Goal: Task Accomplishment & Management: Use online tool/utility

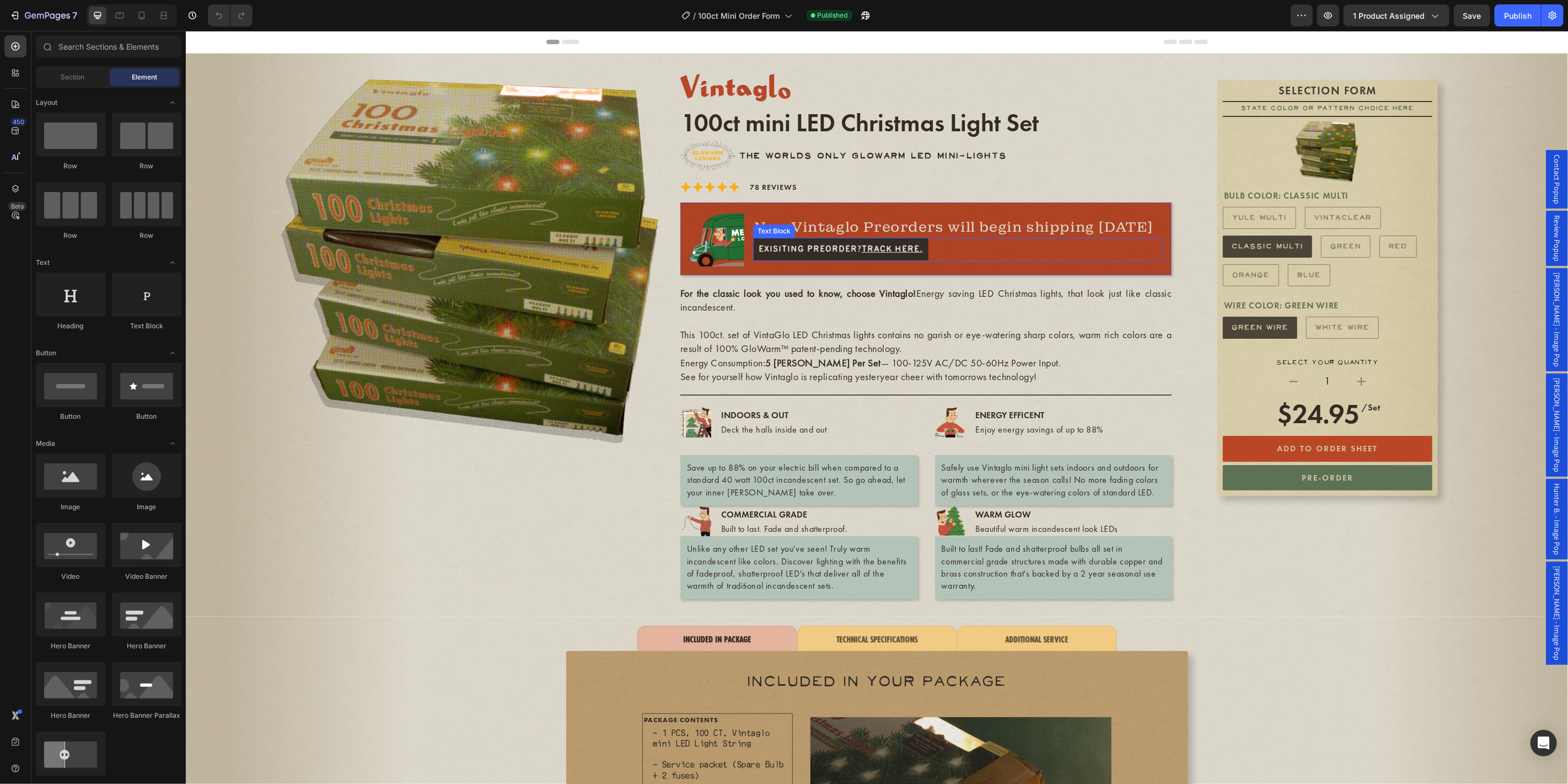
click at [808, 249] on p "Exisiting Preorder? Track Here." at bounding box center [840, 249] width 165 height 12
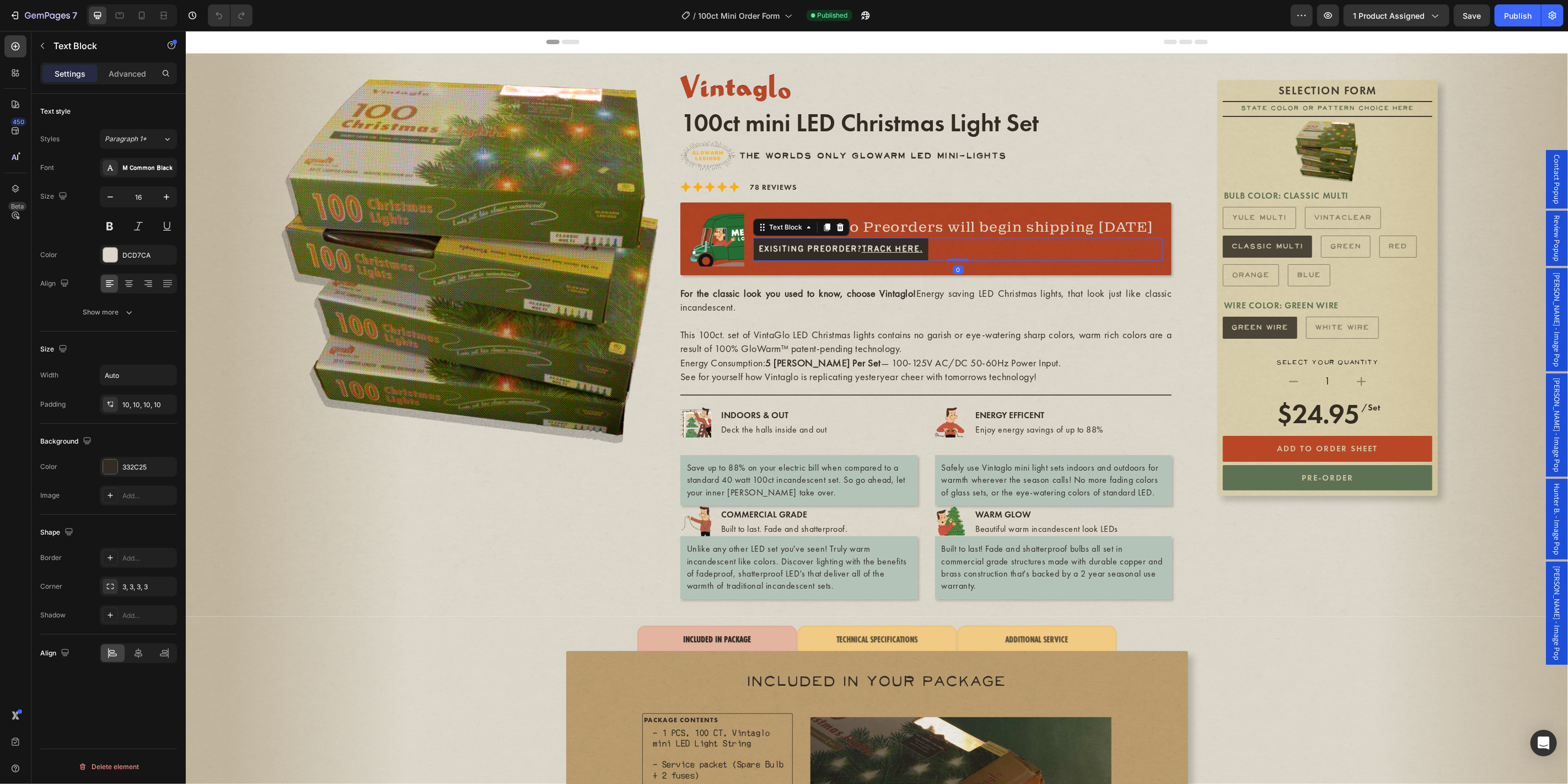
click at [812, 247] on p "Exisiting Preorder? Track Here." at bounding box center [840, 249] width 165 height 12
click at [134, 168] on div "M Common Black" at bounding box center [148, 168] width 52 height 10
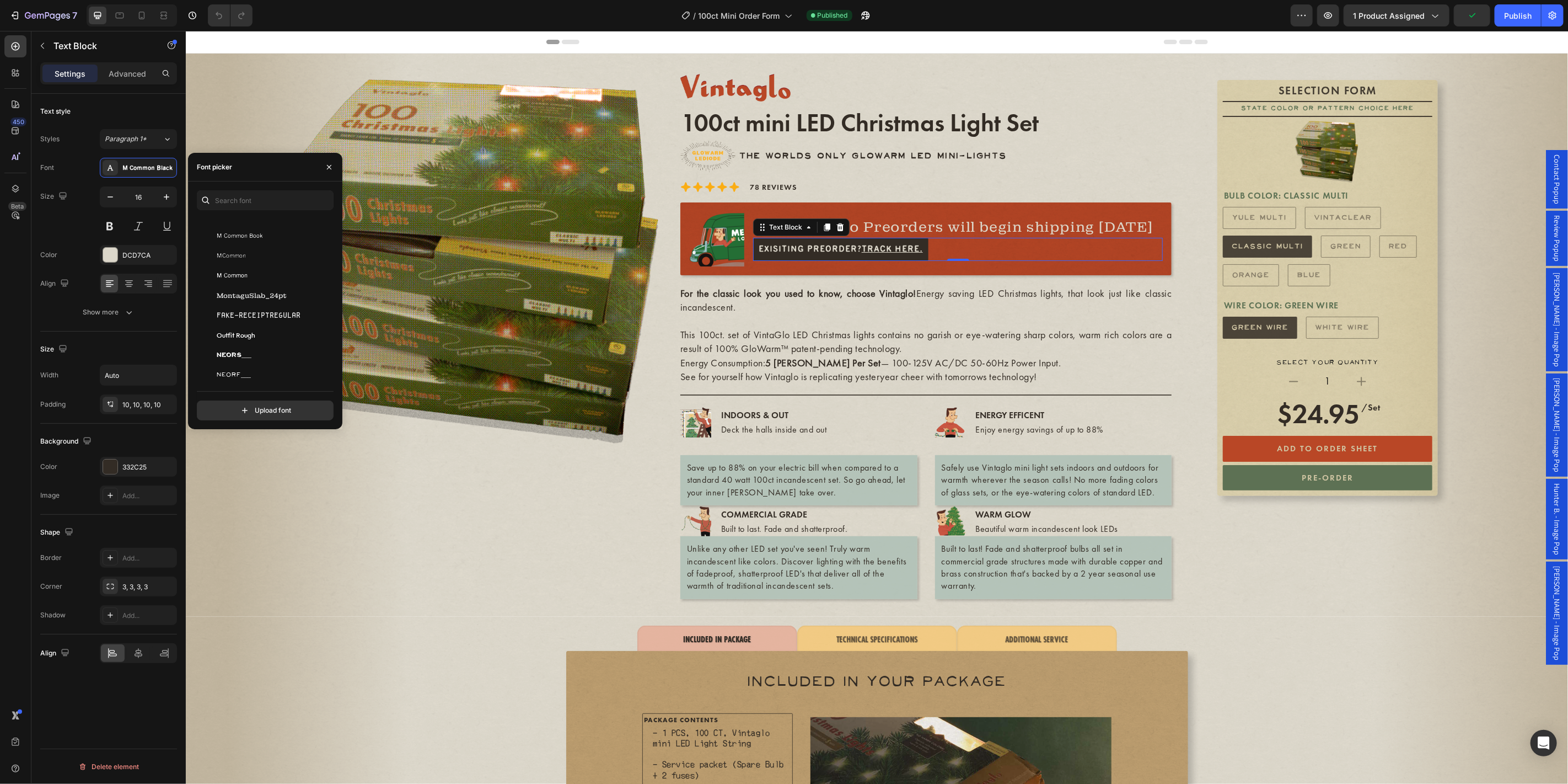
scroll to position [204, 0]
click at [764, 116] on h1 "100ct mini LED Christmas Light Set" at bounding box center [926, 122] width 492 height 35
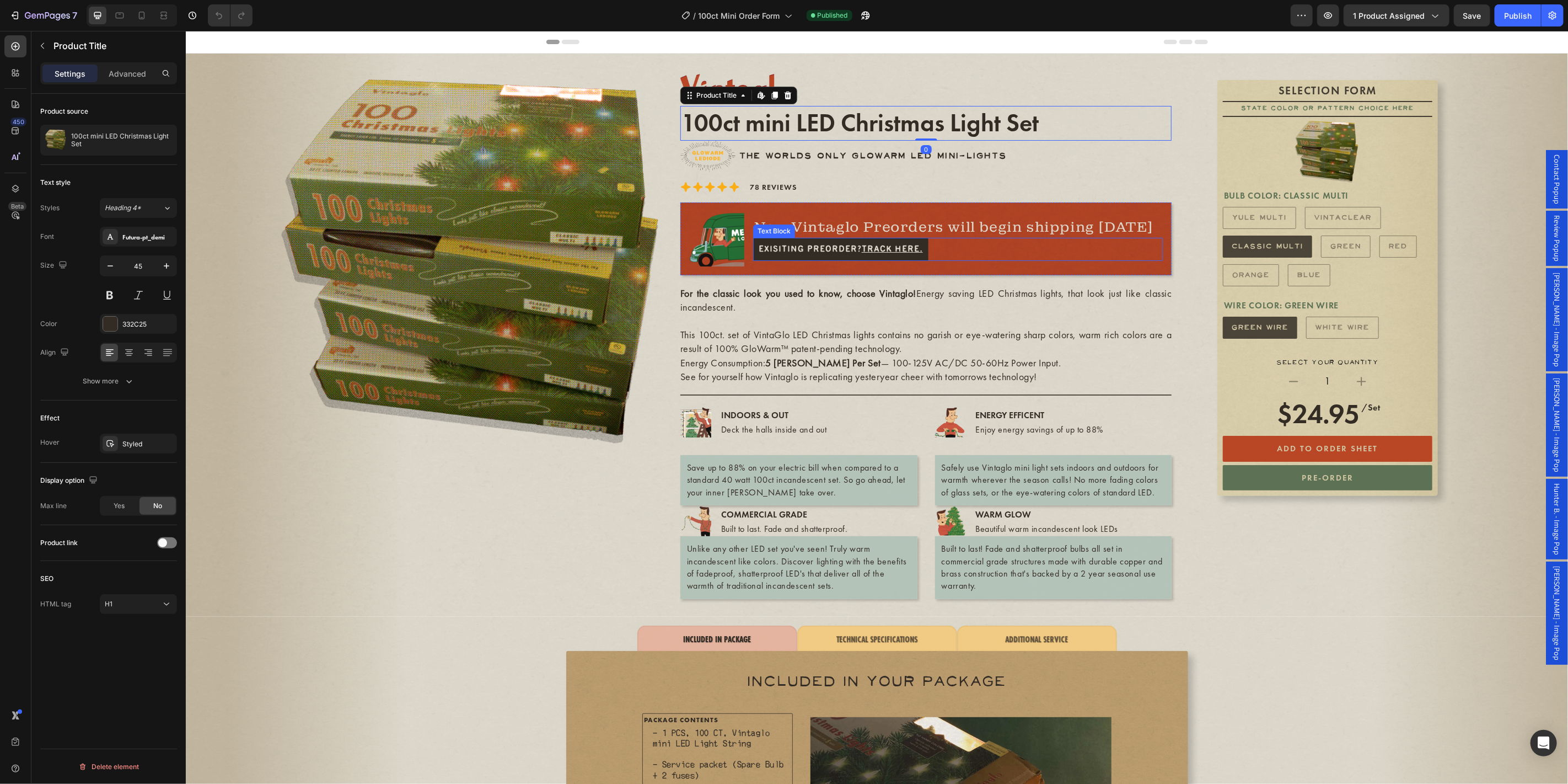
click at [818, 248] on p "Exisiting Preorder? Track Here." at bounding box center [840, 249] width 165 height 12
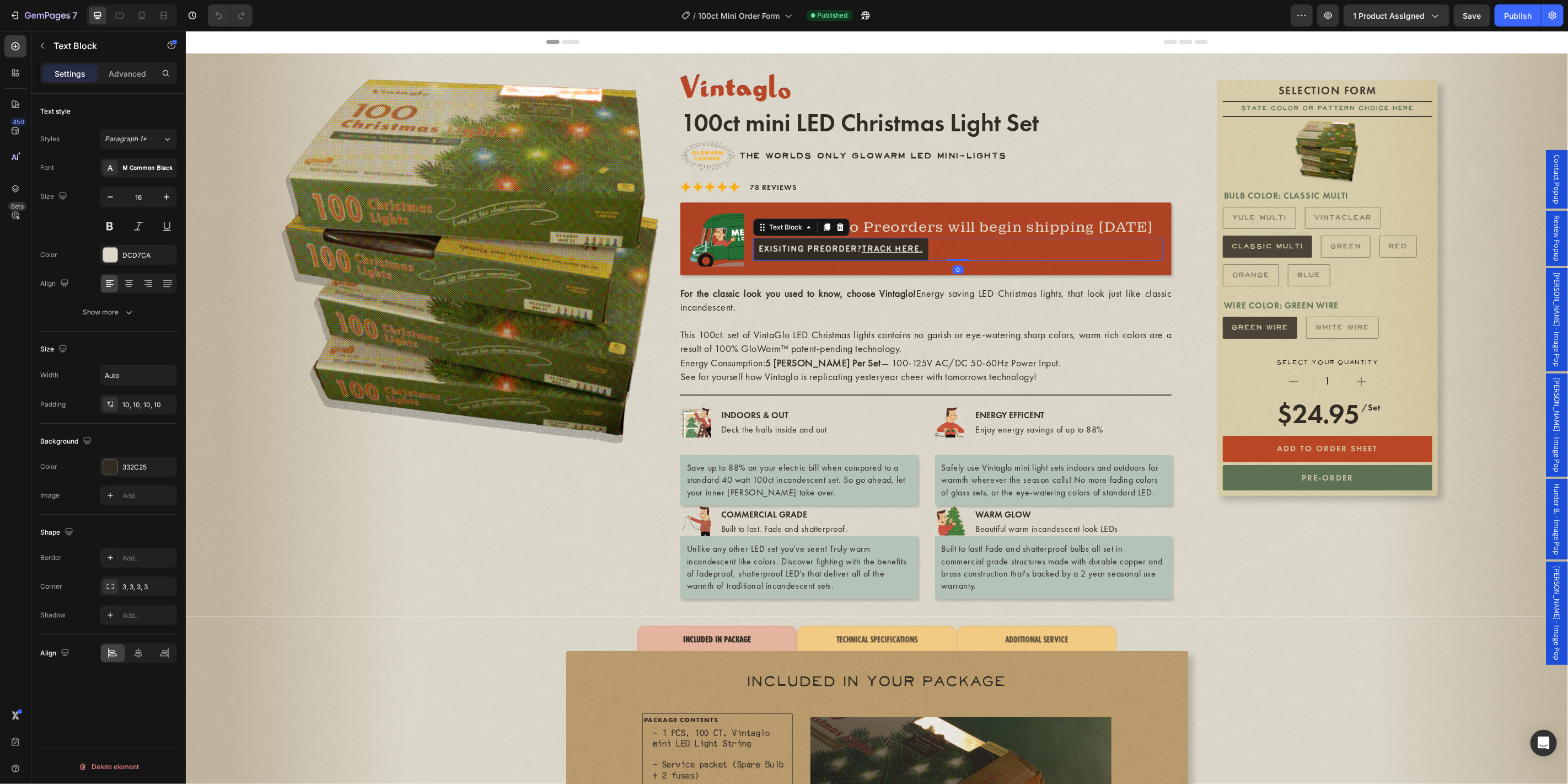
click at [138, 152] on div "Styles Paragraph 1* Font M Common Black Size 16 Color DCD7CA Align Show more" at bounding box center [109, 225] width 137 height 193
click at [138, 165] on div "M Common Black" at bounding box center [148, 168] width 52 height 10
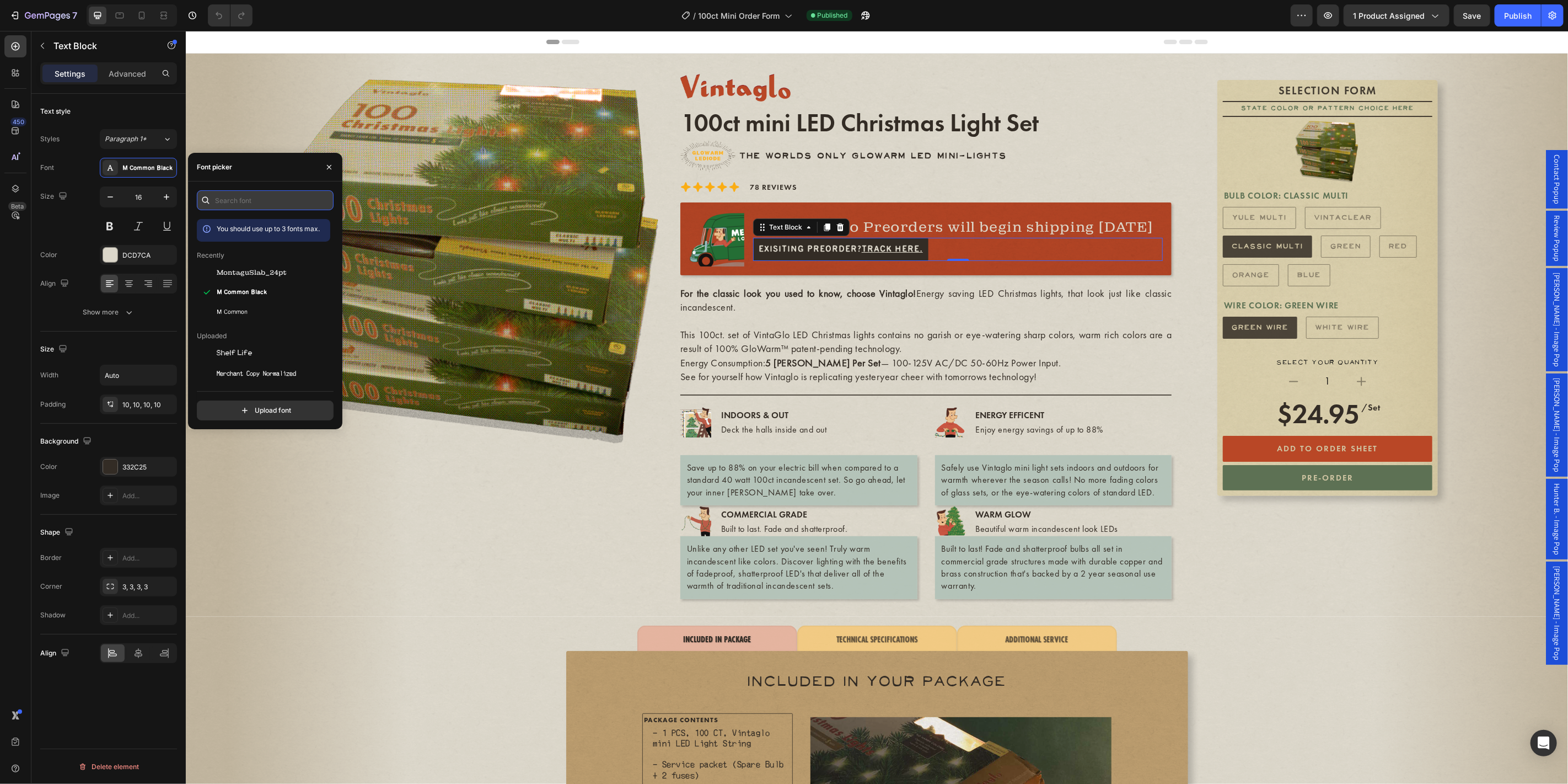
click at [246, 205] on input "text" at bounding box center [265, 200] width 137 height 20
type input "d"
type input "fu"
click at [266, 294] on div "futura-pt_demi" at bounding box center [272, 292] width 111 height 13
click at [124, 303] on button "Show more" at bounding box center [109, 312] width 137 height 20
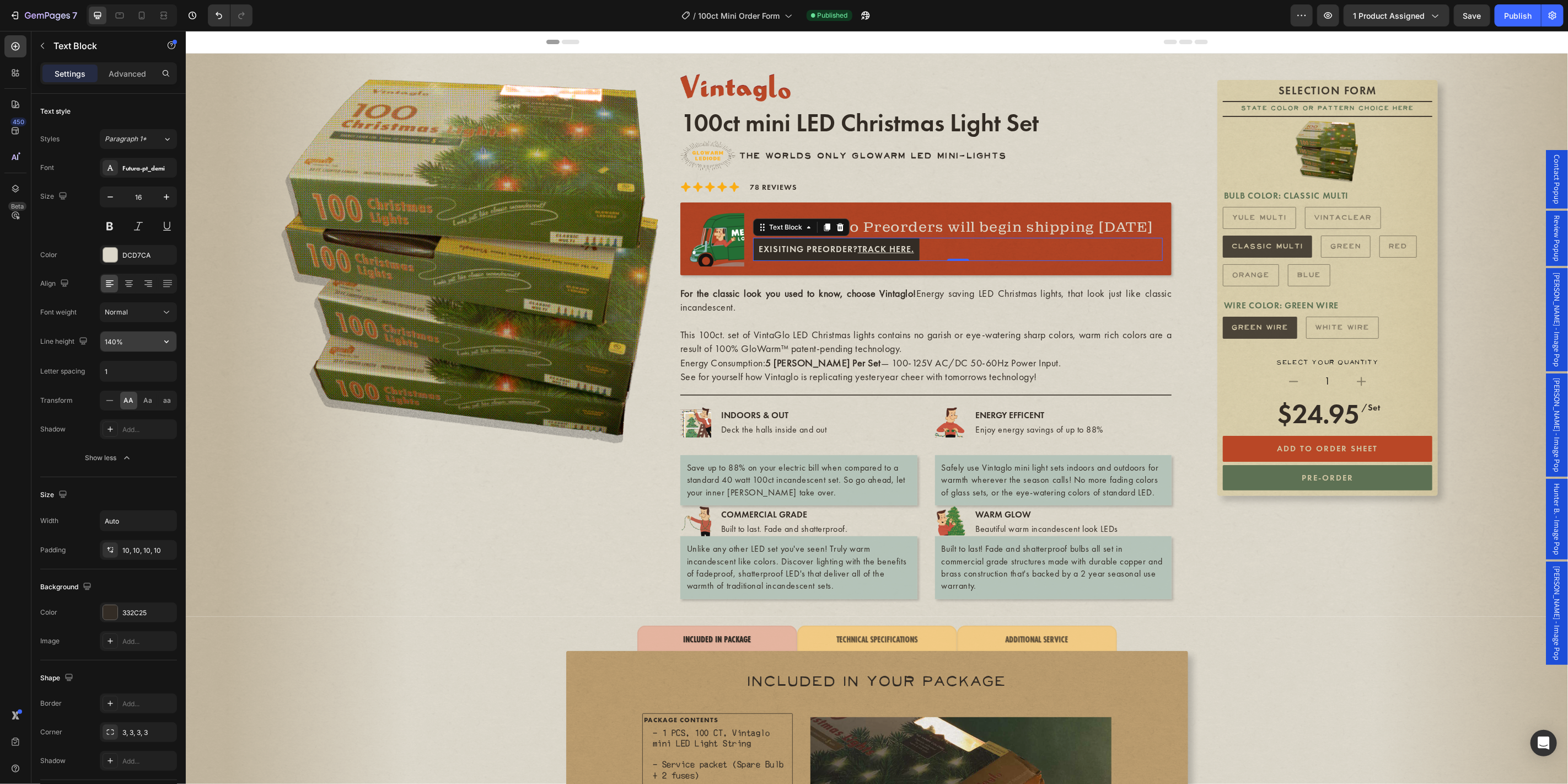
click at [126, 344] on input "140%" at bounding box center [138, 341] width 76 height 20
click at [124, 374] on input "1" at bounding box center [138, 371] width 76 height 20
type input "1.5"
click at [311, 469] on div "Product Images" at bounding box center [475, 334] width 393 height 528
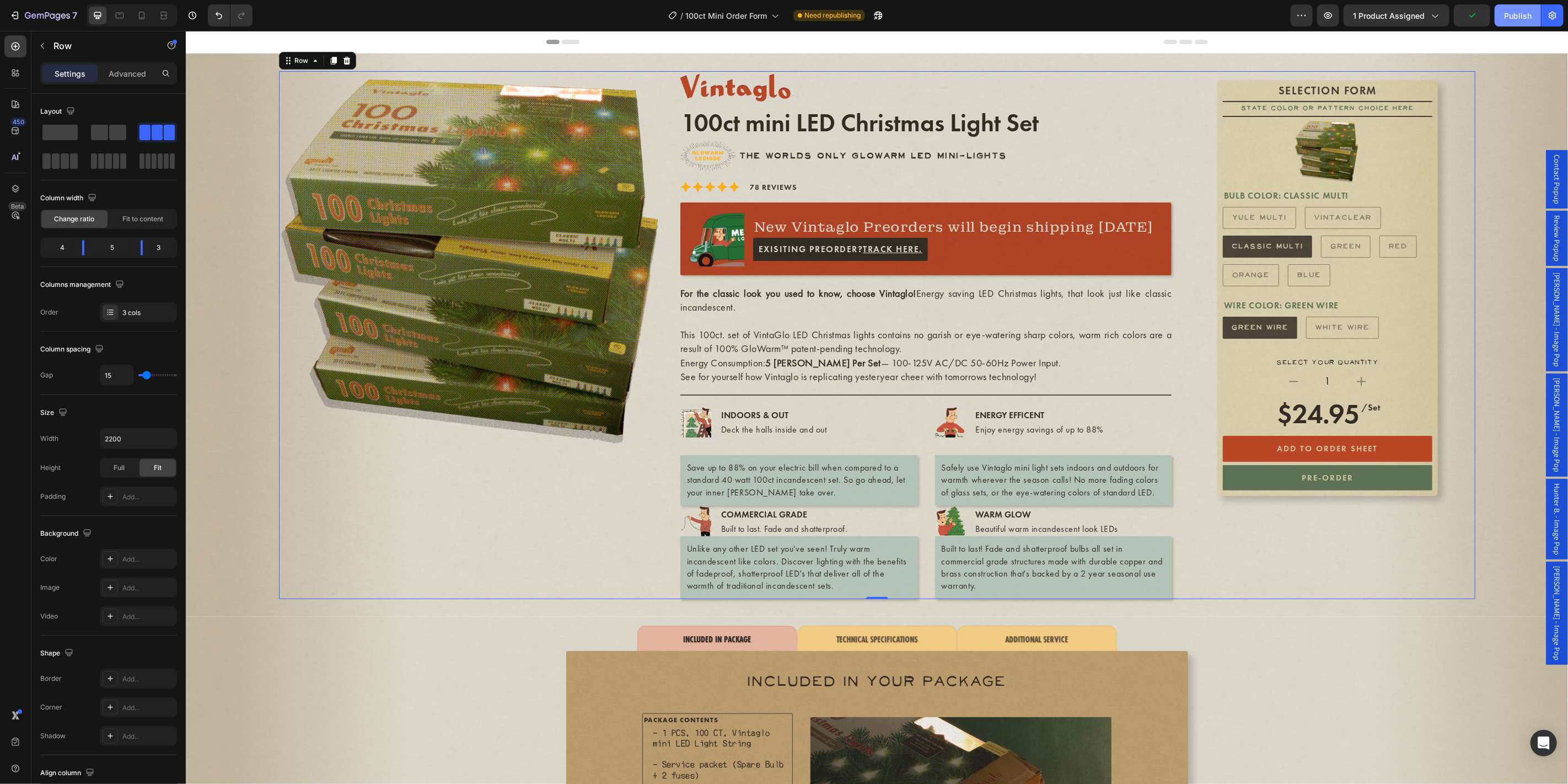
click at [1528, 18] on div "Publish" at bounding box center [1518, 16] width 27 height 12
click at [731, 18] on span "100ct Mini Order Form" at bounding box center [726, 16] width 82 height 12
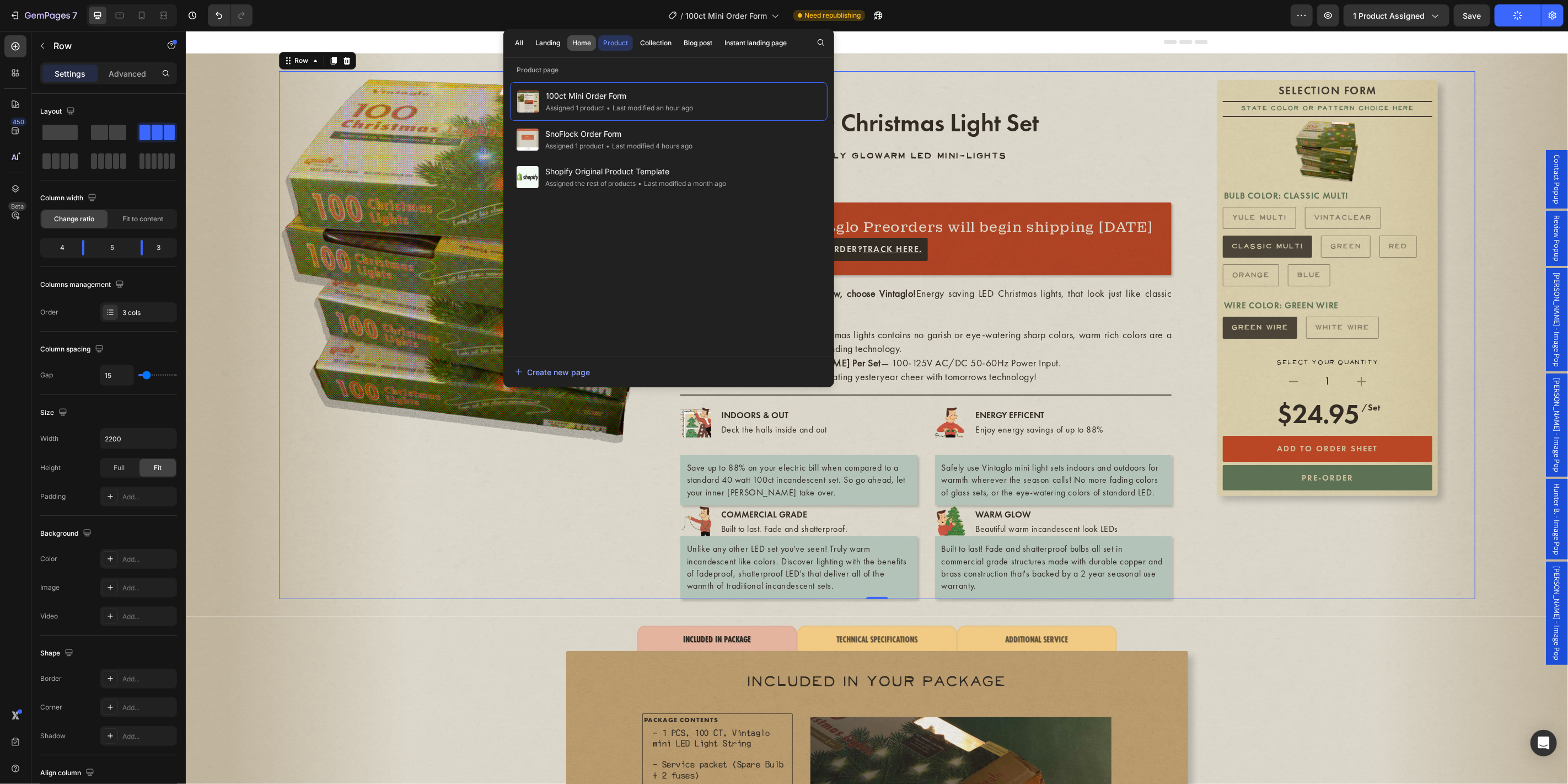
click at [578, 42] on div "Home" at bounding box center [581, 43] width 18 height 10
click at [593, 106] on div "Last modified an hour ago" at bounding box center [586, 107] width 81 height 11
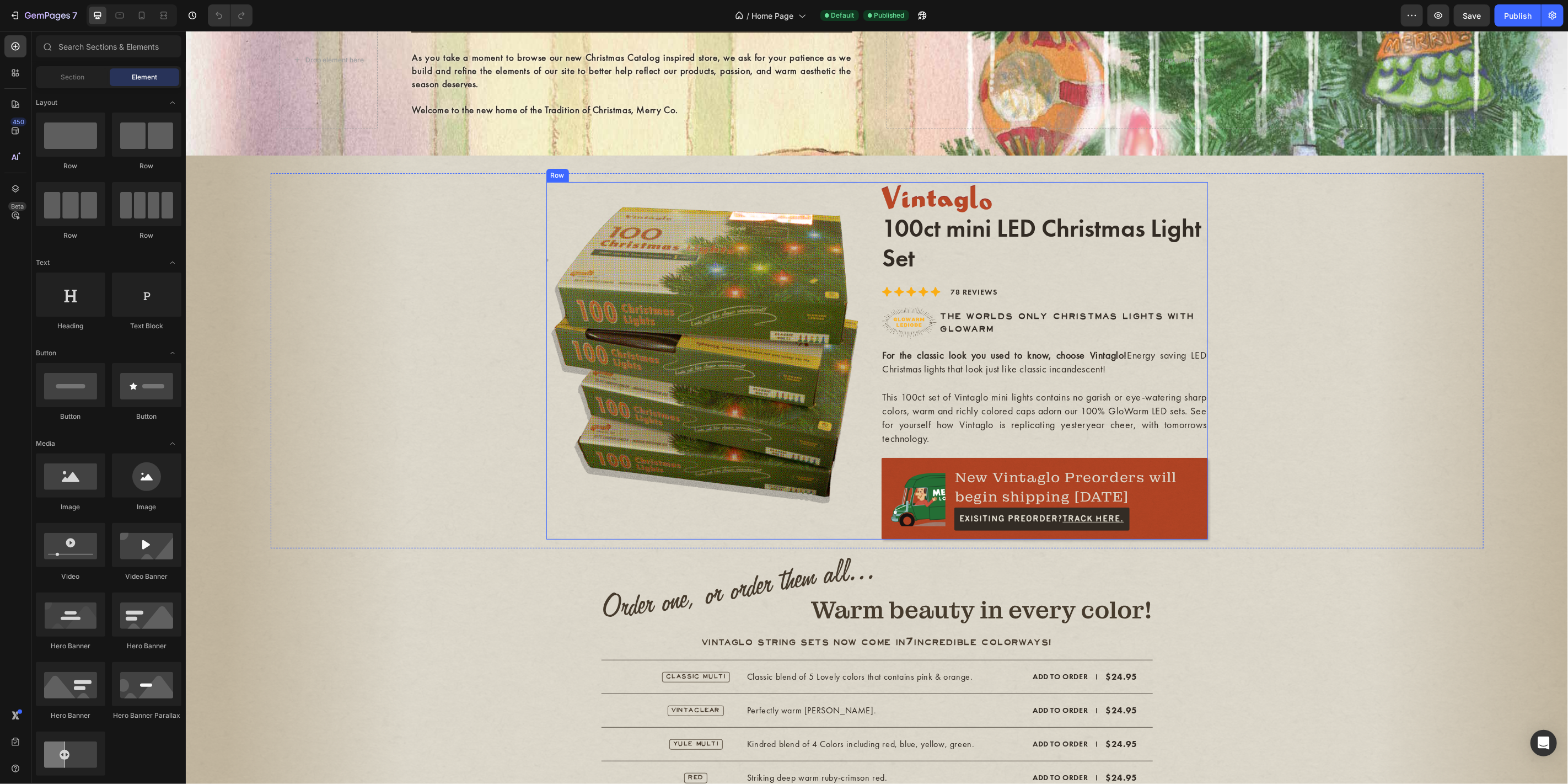
scroll to position [163, 0]
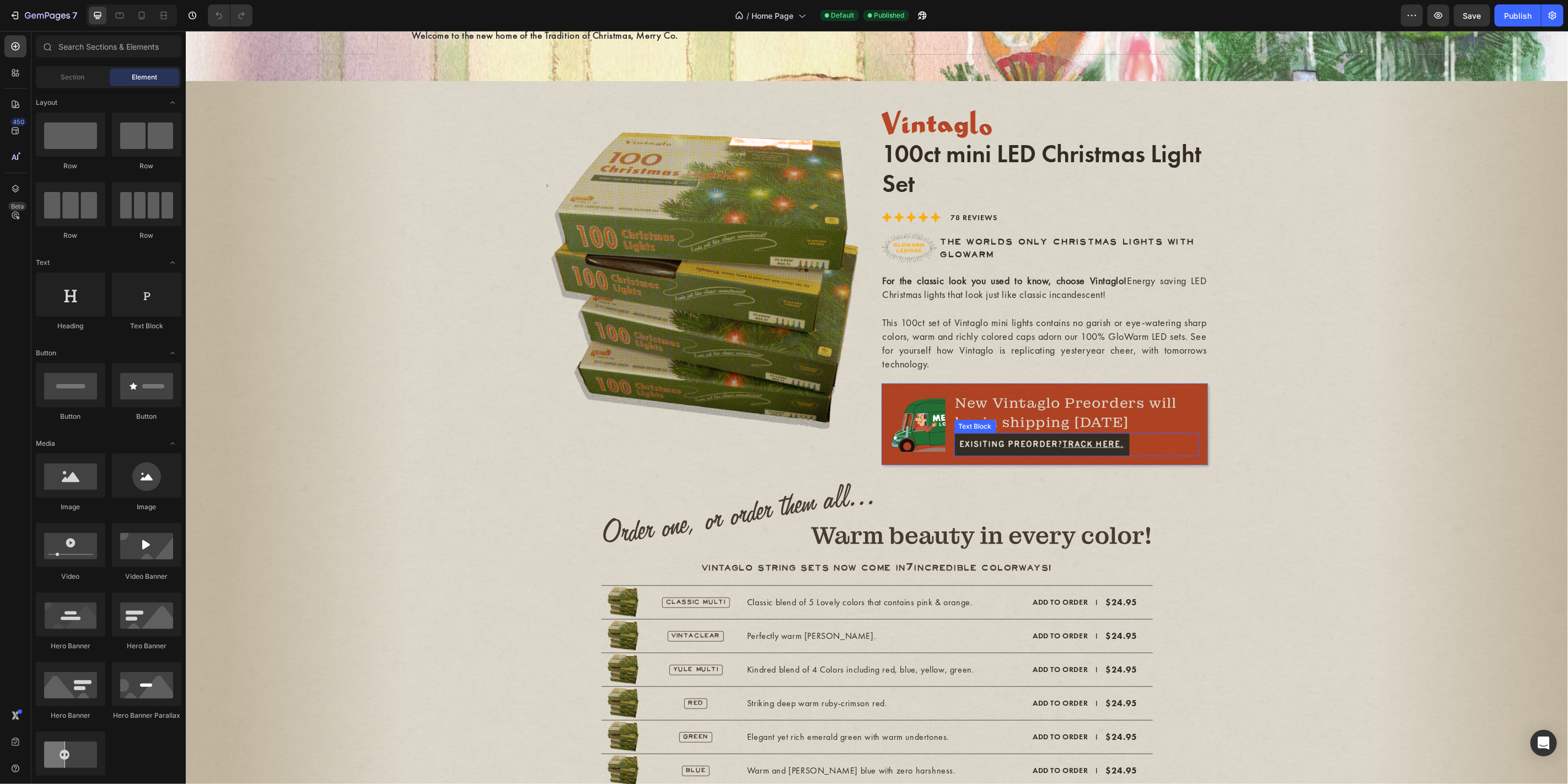
click at [1003, 450] on p "Exisiting Preorder? Track Here." at bounding box center [1042, 444] width 165 height 12
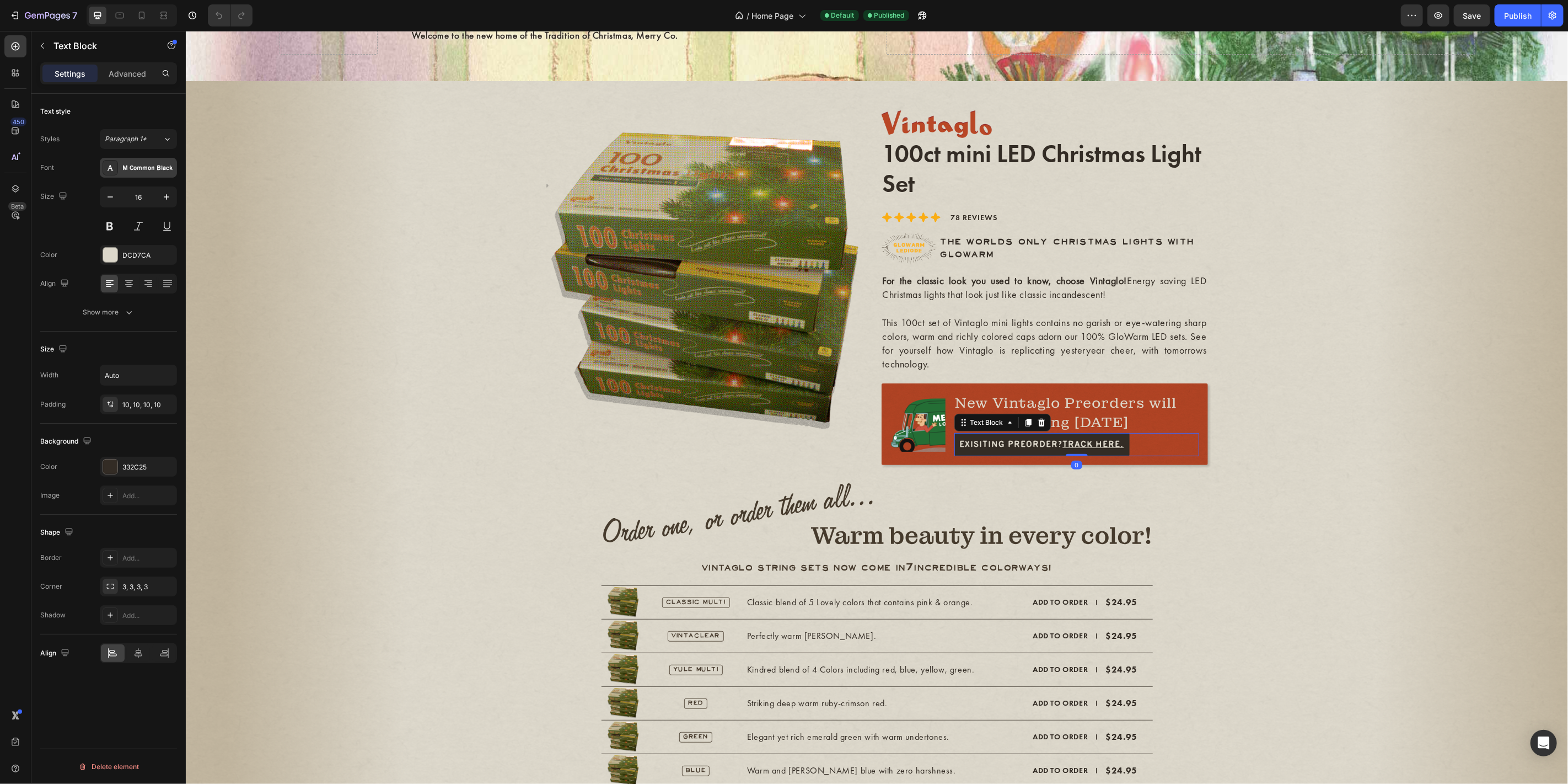
click at [142, 175] on div "M Common Black" at bounding box center [138, 167] width 77 height 20
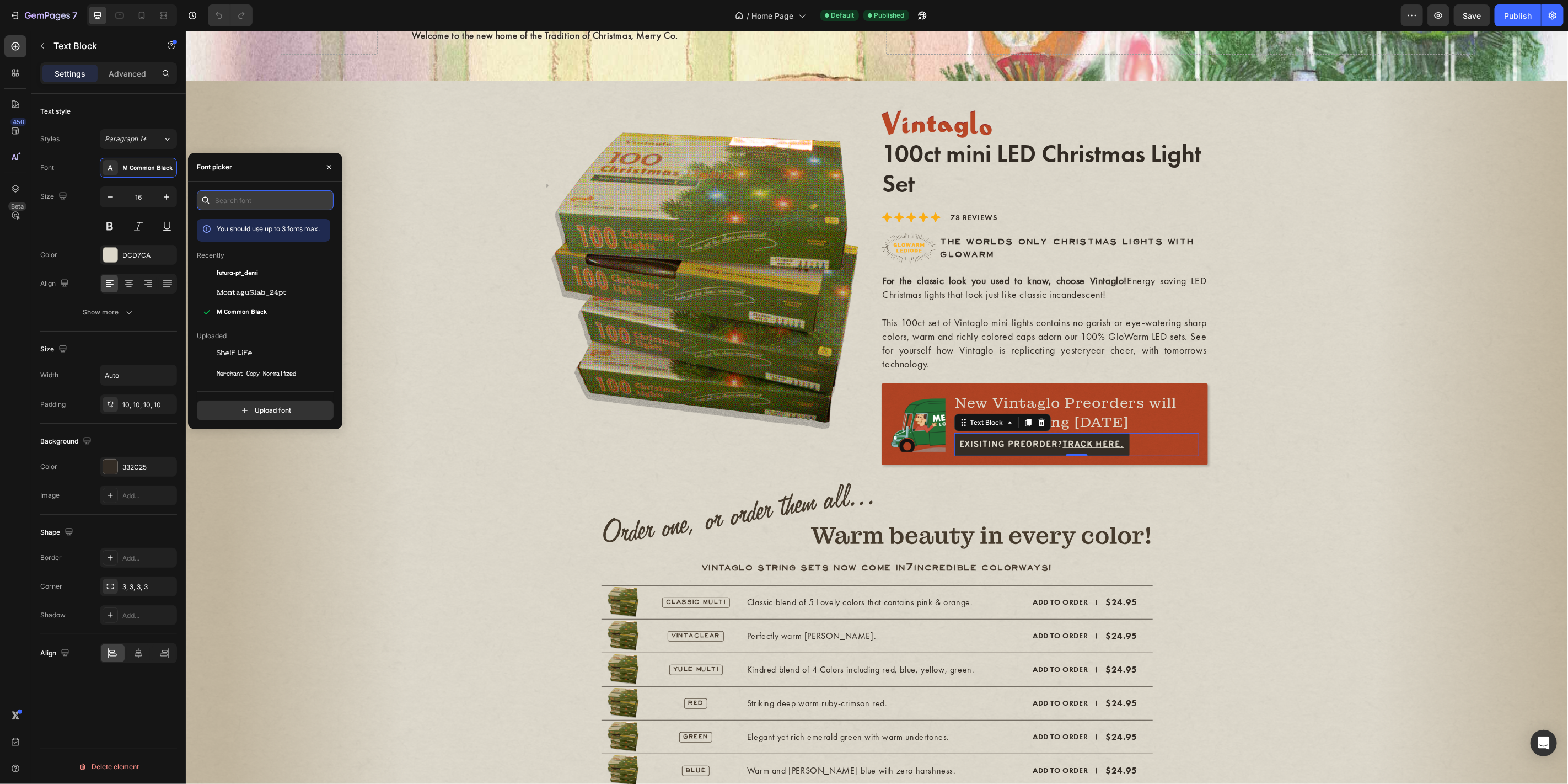
click at [259, 206] on input "text" at bounding box center [265, 200] width 137 height 20
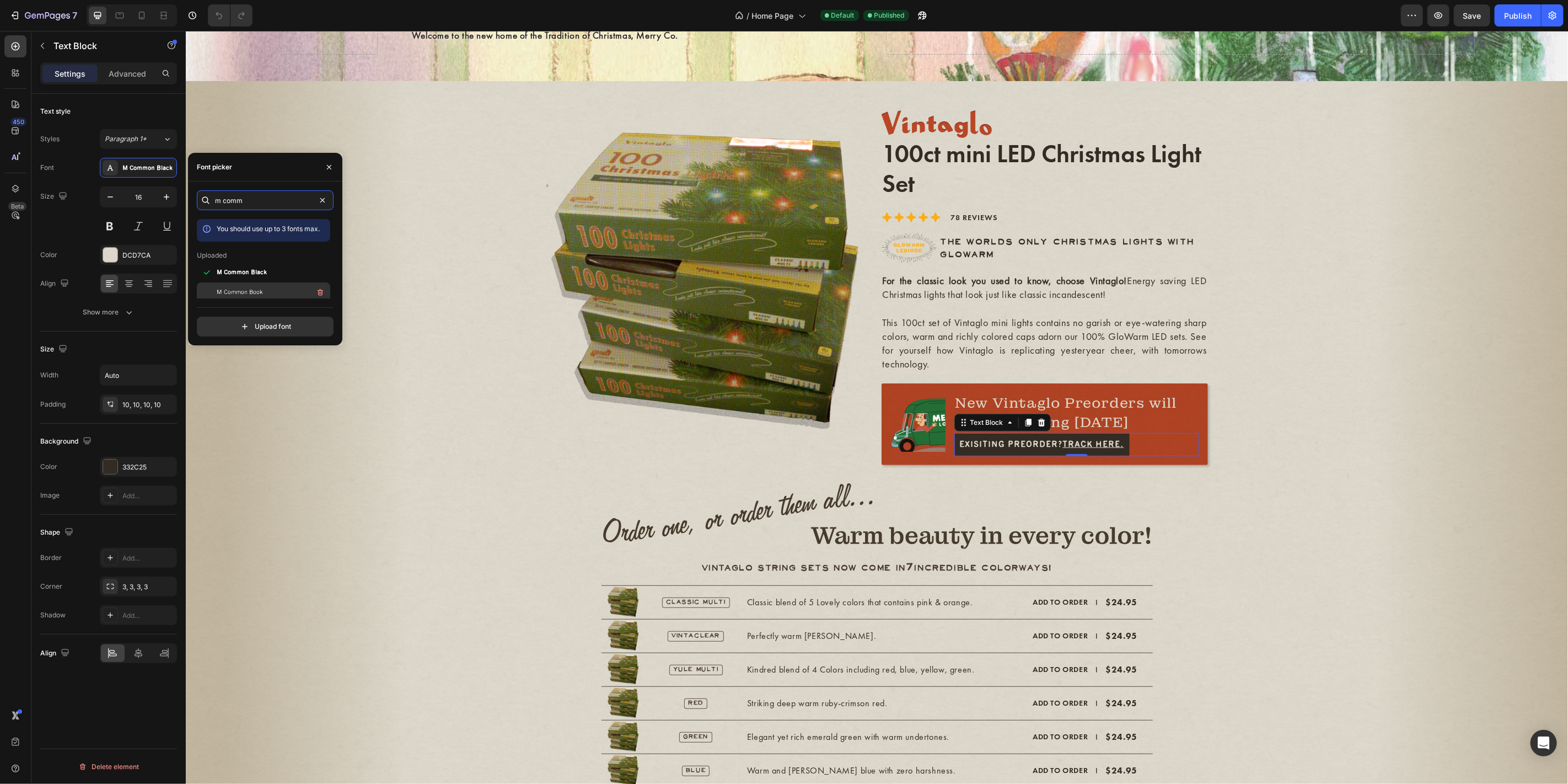
type input "m comm"
click at [258, 297] on span "M Common Book" at bounding box center [240, 292] width 46 height 10
click at [463, 464] on div "Image Image 100ct mini LED Christmas Light Set Text Block Icon Icon Icon Icon I…" at bounding box center [876, 285] width 1195 height 357
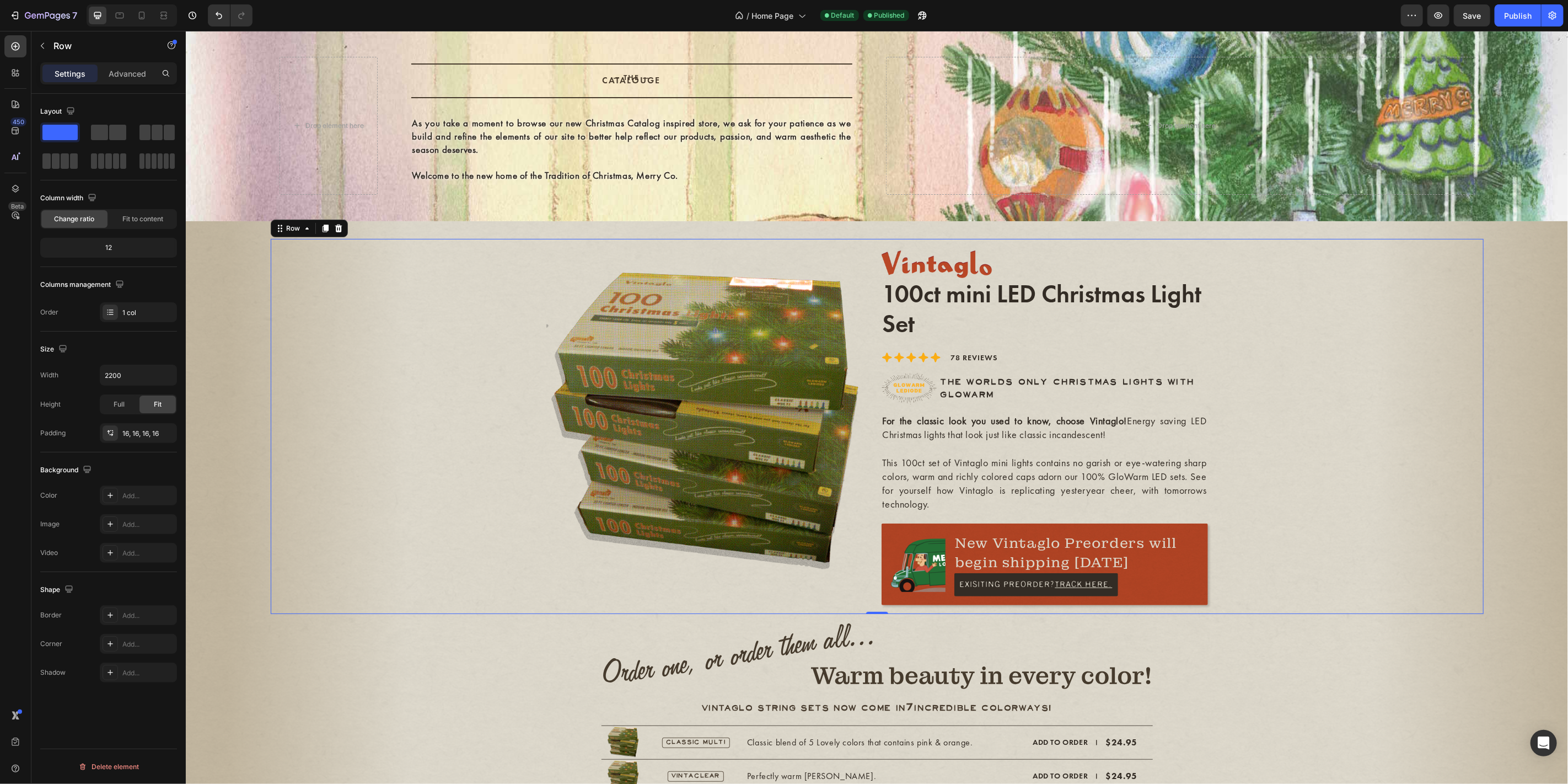
scroll to position [0, 0]
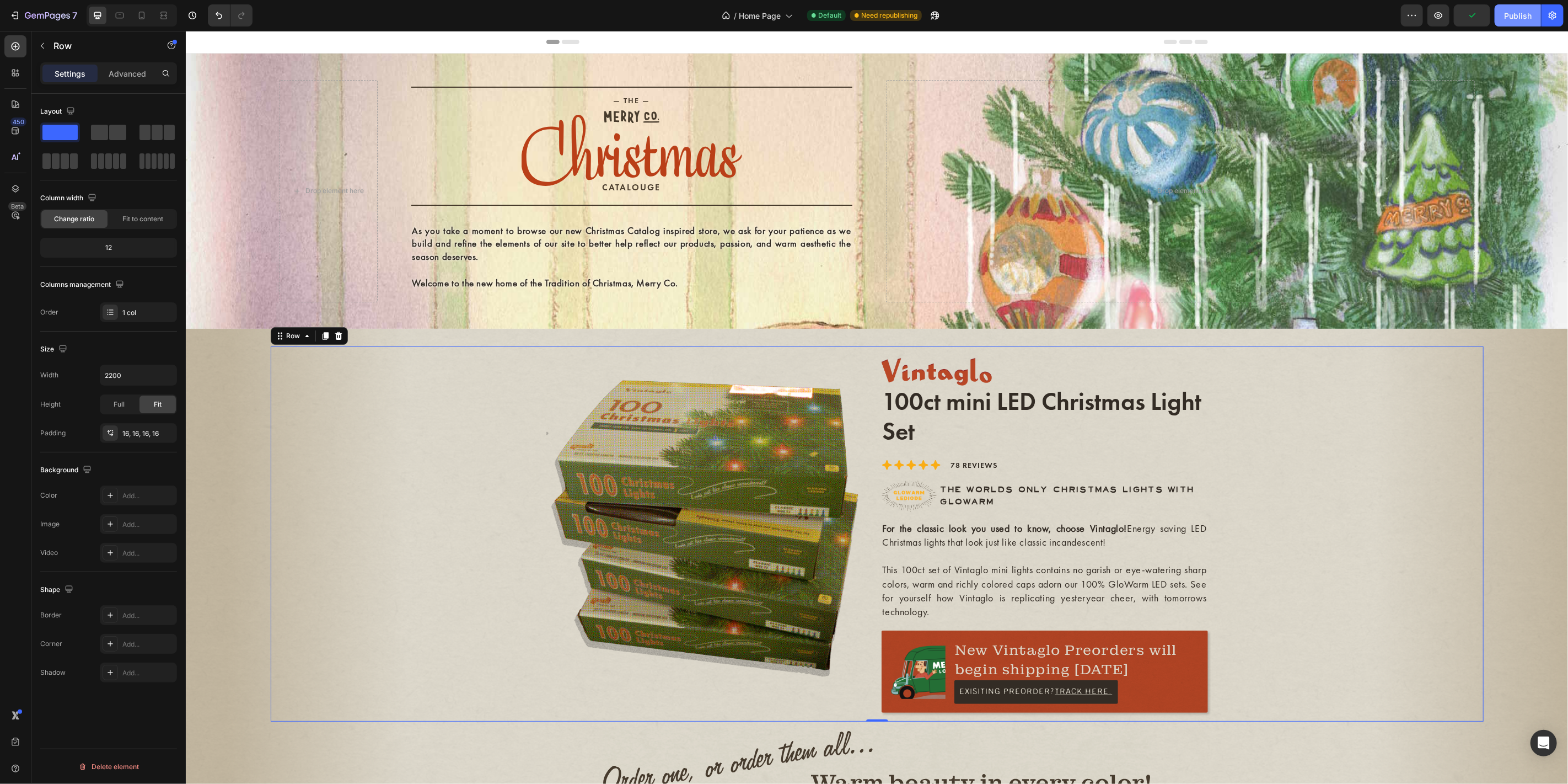
click at [1522, 16] on div "Publish" at bounding box center [1518, 16] width 27 height 12
click at [776, 12] on span "Home Page" at bounding box center [759, 16] width 42 height 12
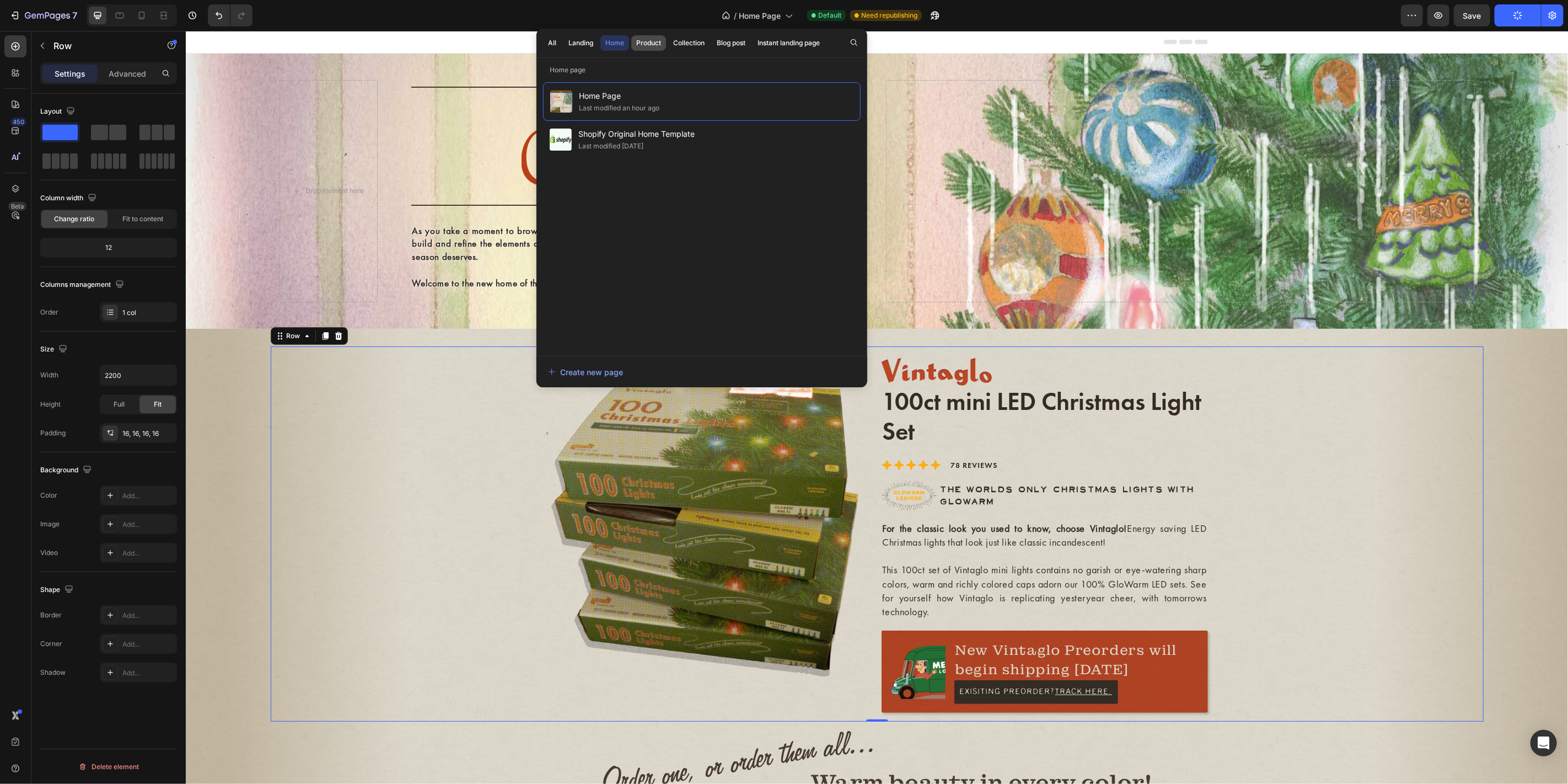
click at [652, 44] on div "Product" at bounding box center [648, 43] width 25 height 10
click at [660, 99] on span "100ct Mini Order Form" at bounding box center [662, 95] width 168 height 13
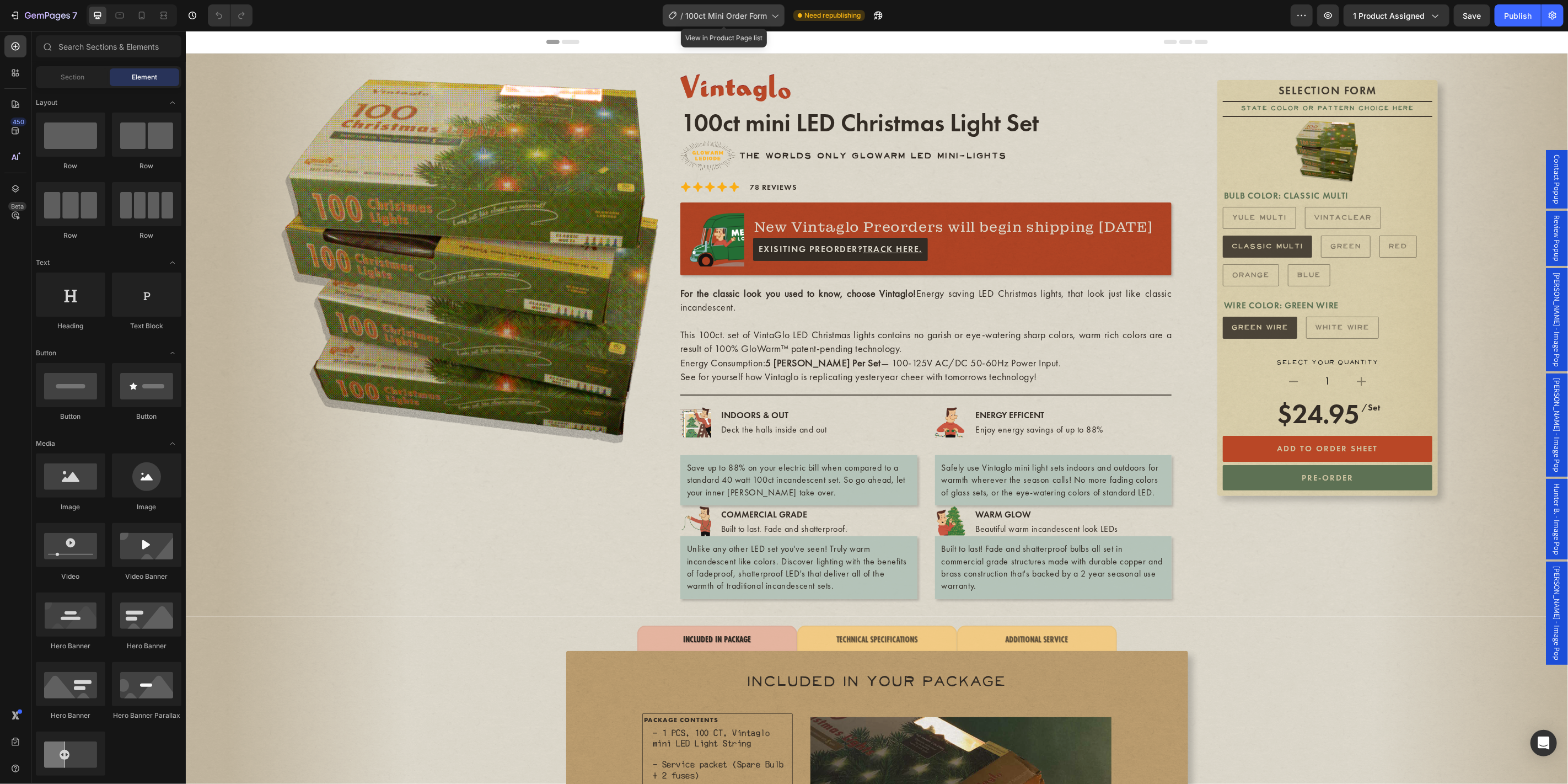
click at [730, 16] on span "100ct Mini Order Form" at bounding box center [726, 16] width 82 height 12
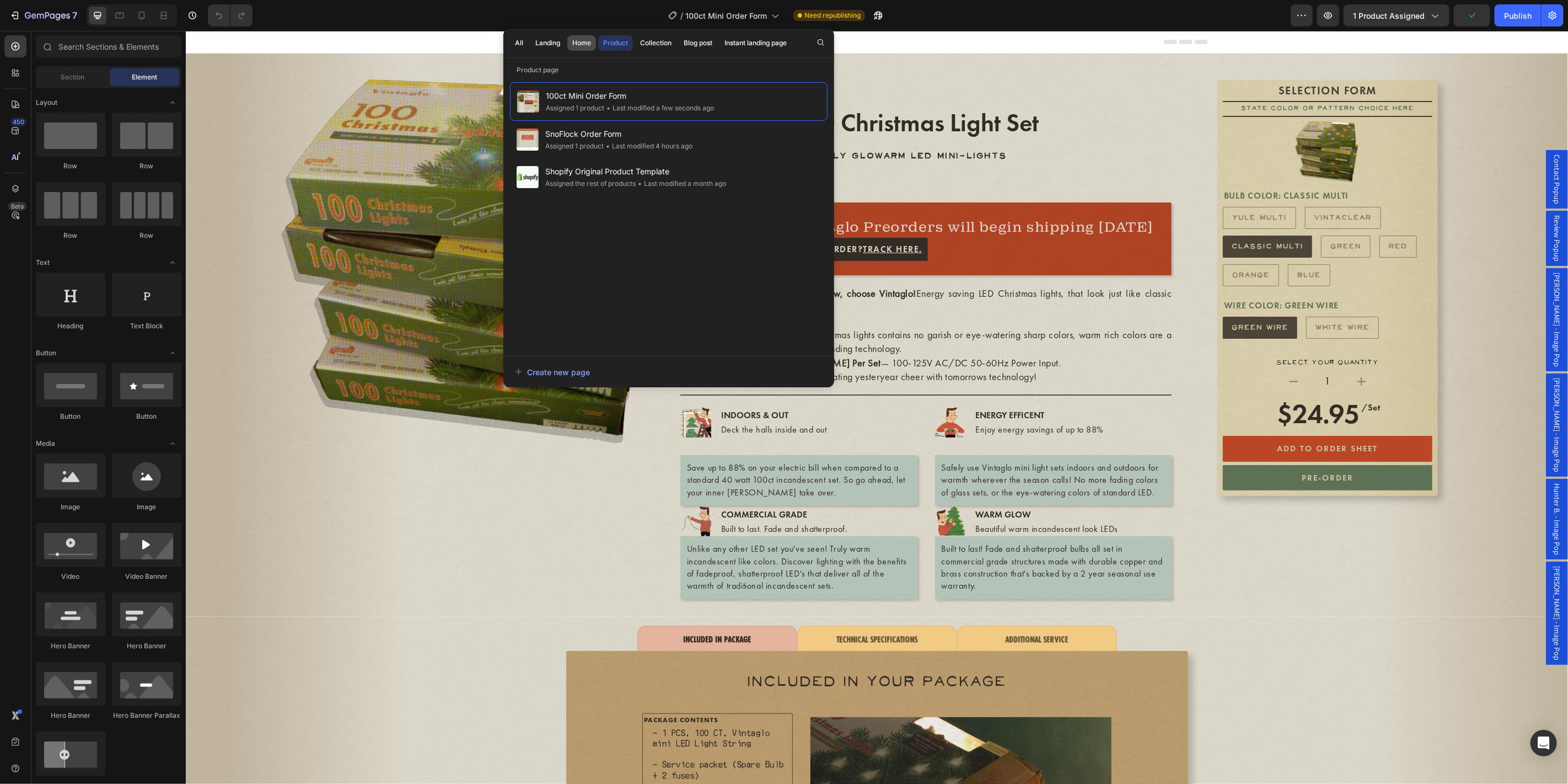
click at [578, 39] on div "Home" at bounding box center [581, 43] width 18 height 10
click at [578, 100] on span "Home Page" at bounding box center [596, 95] width 102 height 13
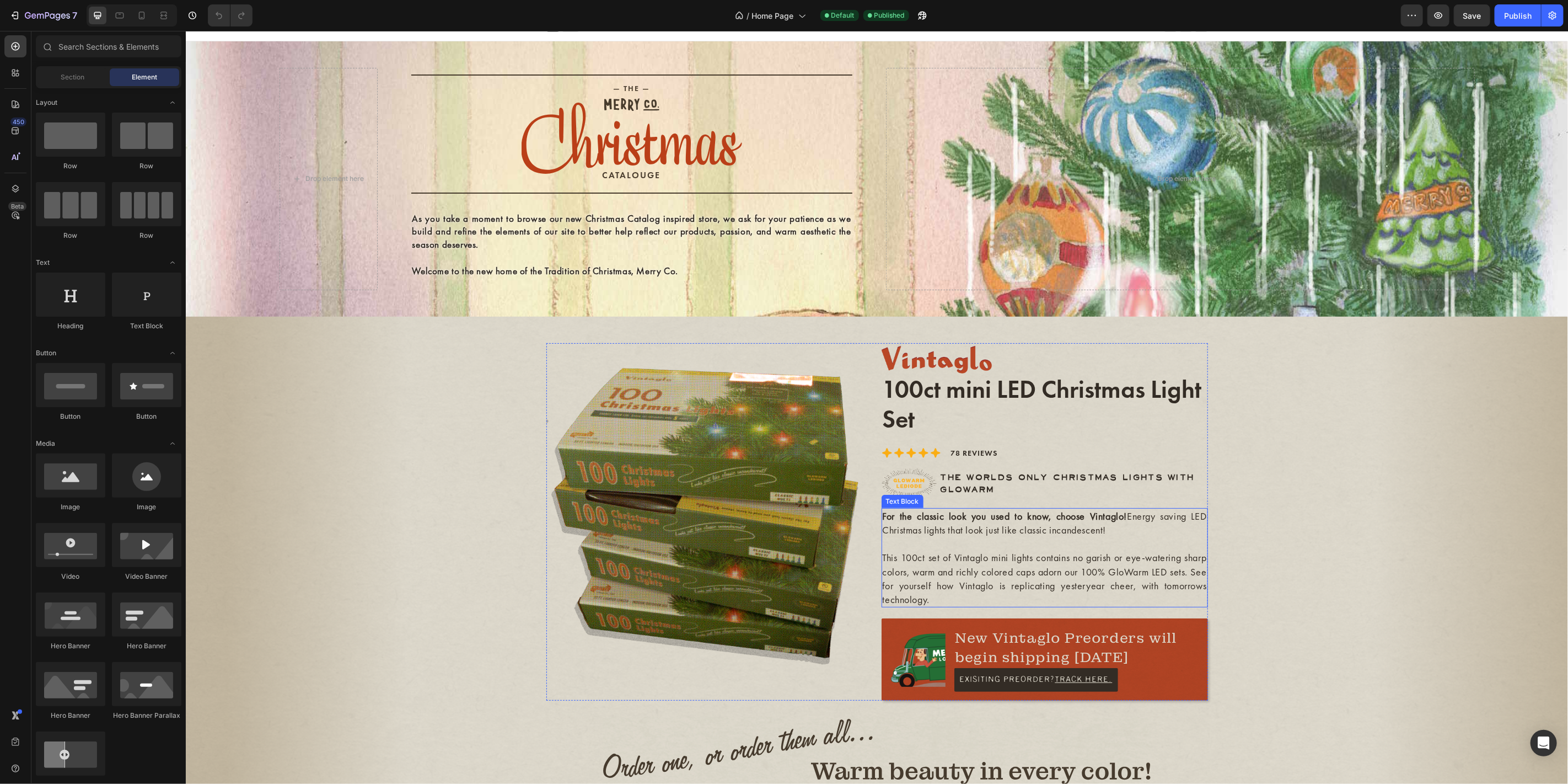
scroll to position [82, 0]
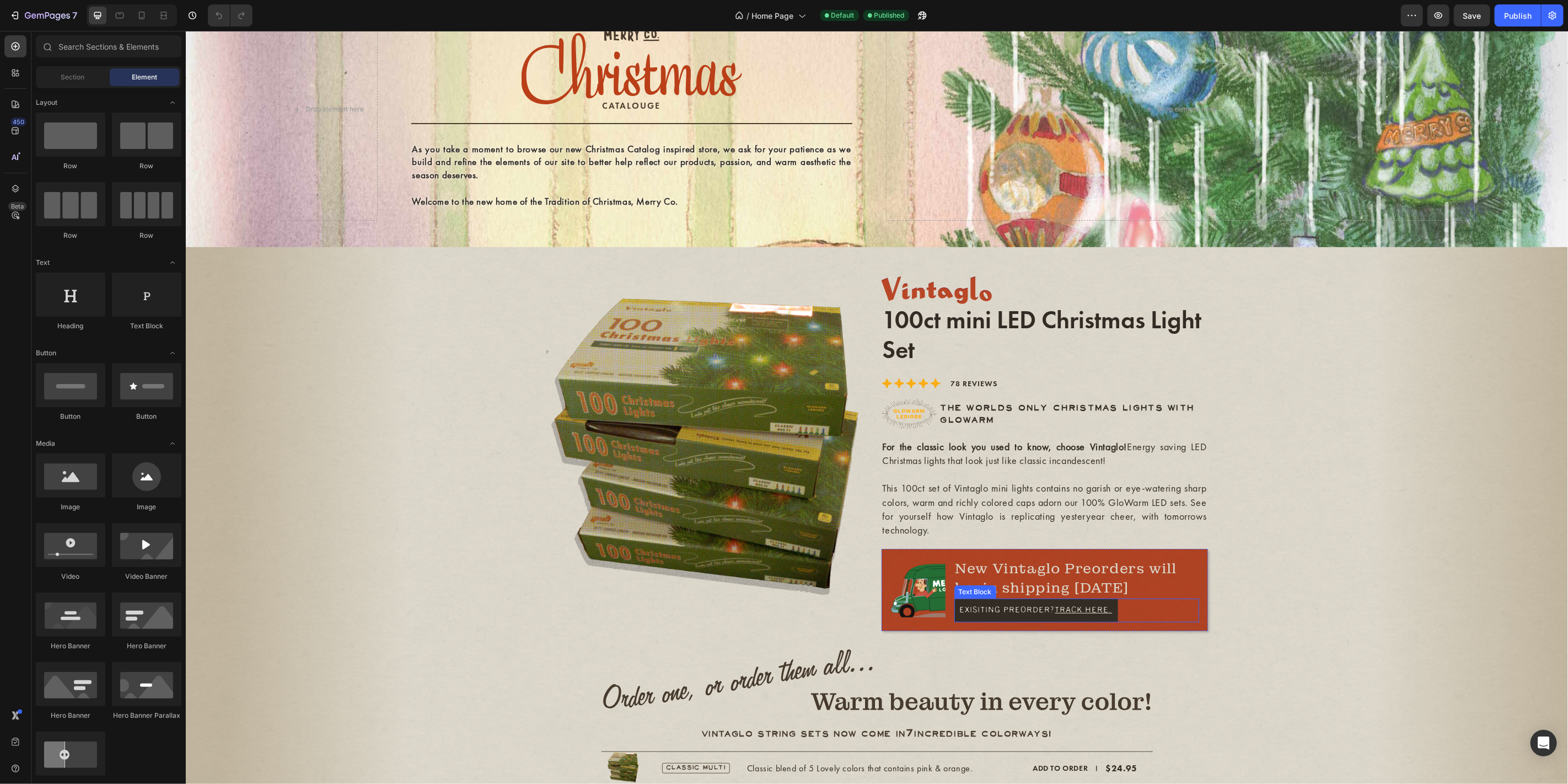
click at [974, 607] on p "Exisiting Preorder? Track Here." at bounding box center [1036, 610] width 153 height 12
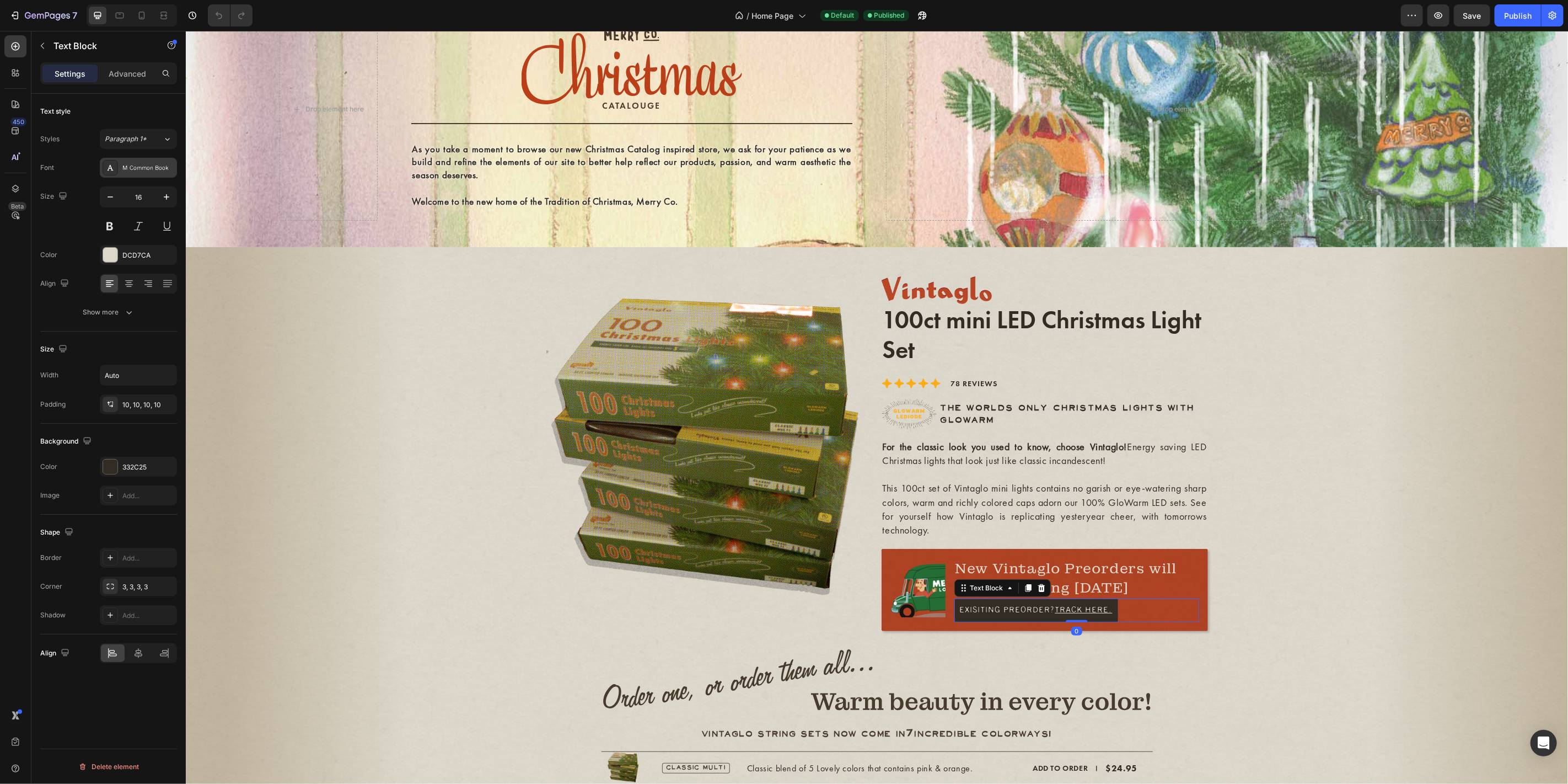
click at [131, 167] on div "M Common Book" at bounding box center [148, 168] width 52 height 10
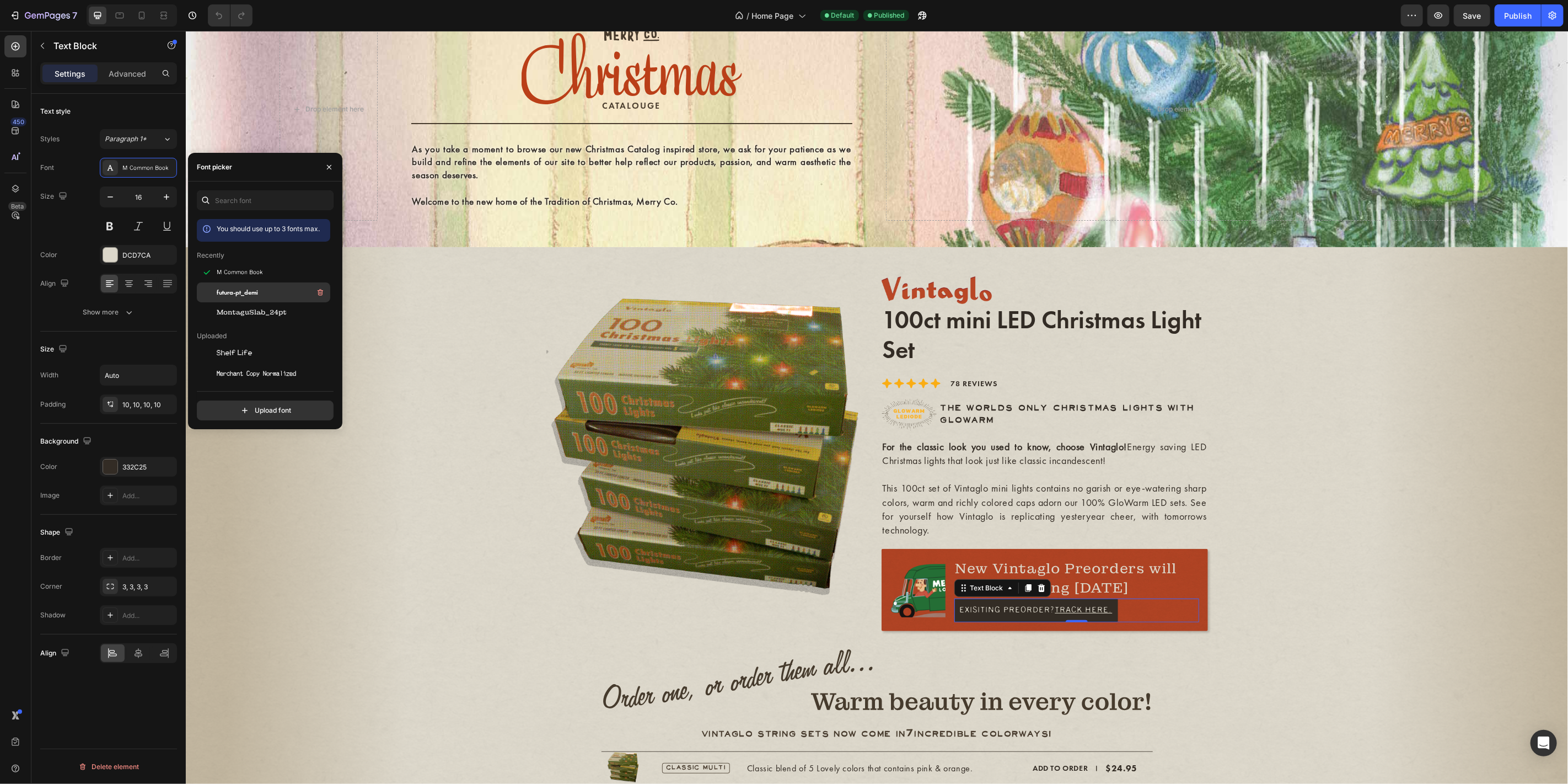
click at [271, 298] on div "futura-pt_demi" at bounding box center [272, 292] width 111 height 13
click at [133, 311] on icon "button" at bounding box center [129, 312] width 11 height 11
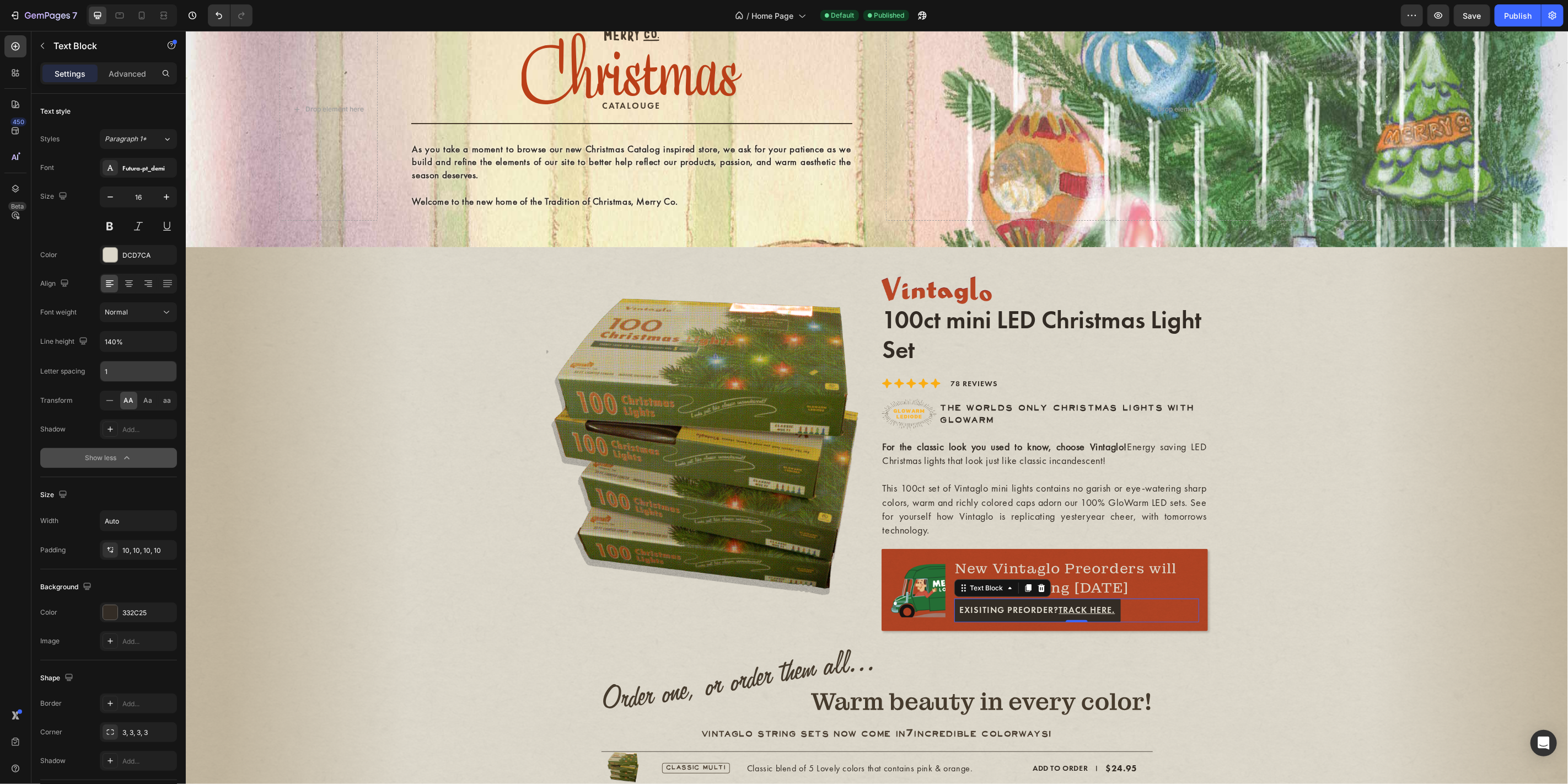
click at [119, 371] on input "1" at bounding box center [138, 371] width 76 height 20
type input "2"
click at [114, 201] on icon "button" at bounding box center [110, 197] width 11 height 11
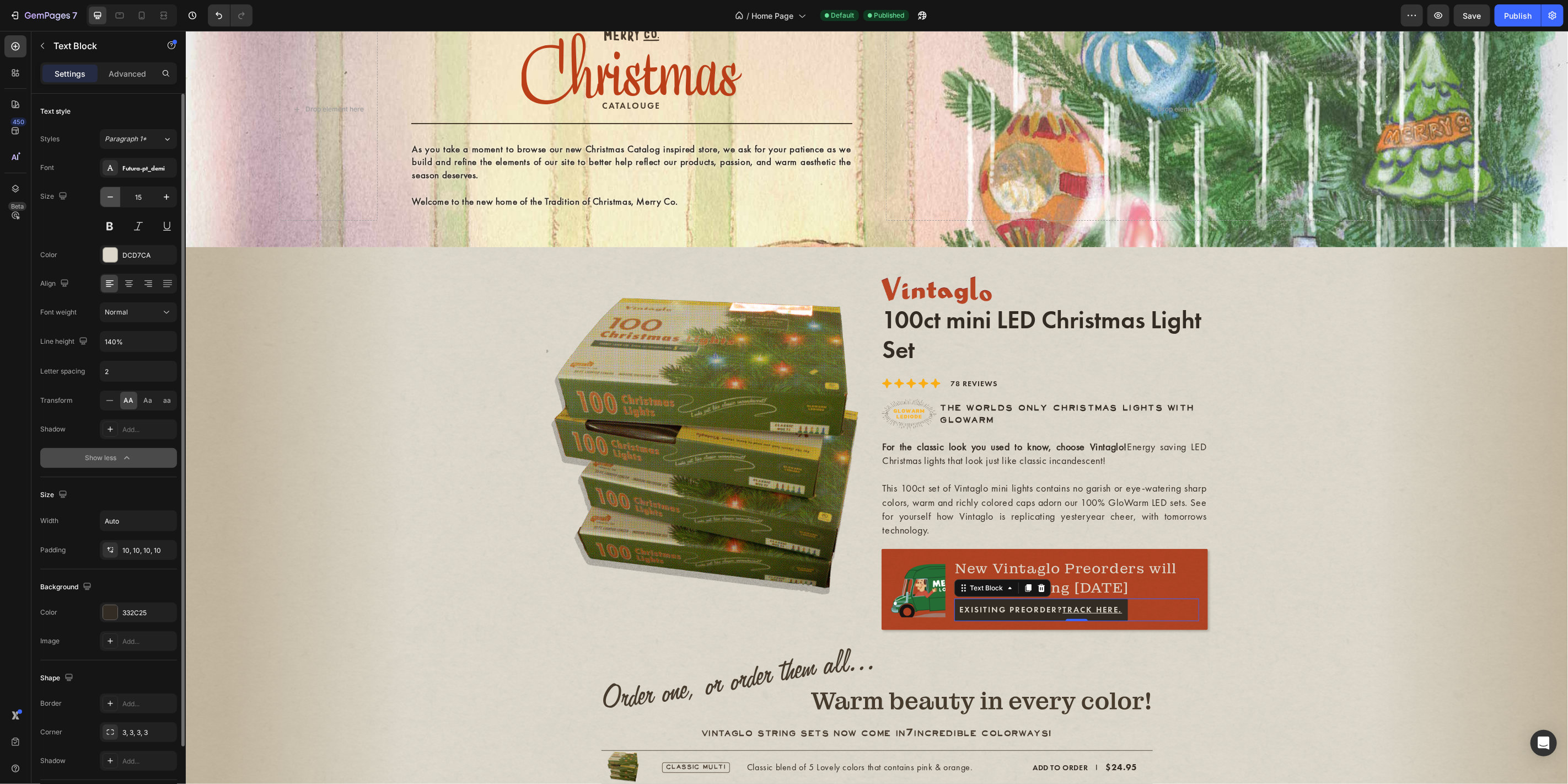
click at [114, 201] on icon "button" at bounding box center [110, 197] width 11 height 11
click at [140, 20] on icon at bounding box center [142, 16] width 11 height 11
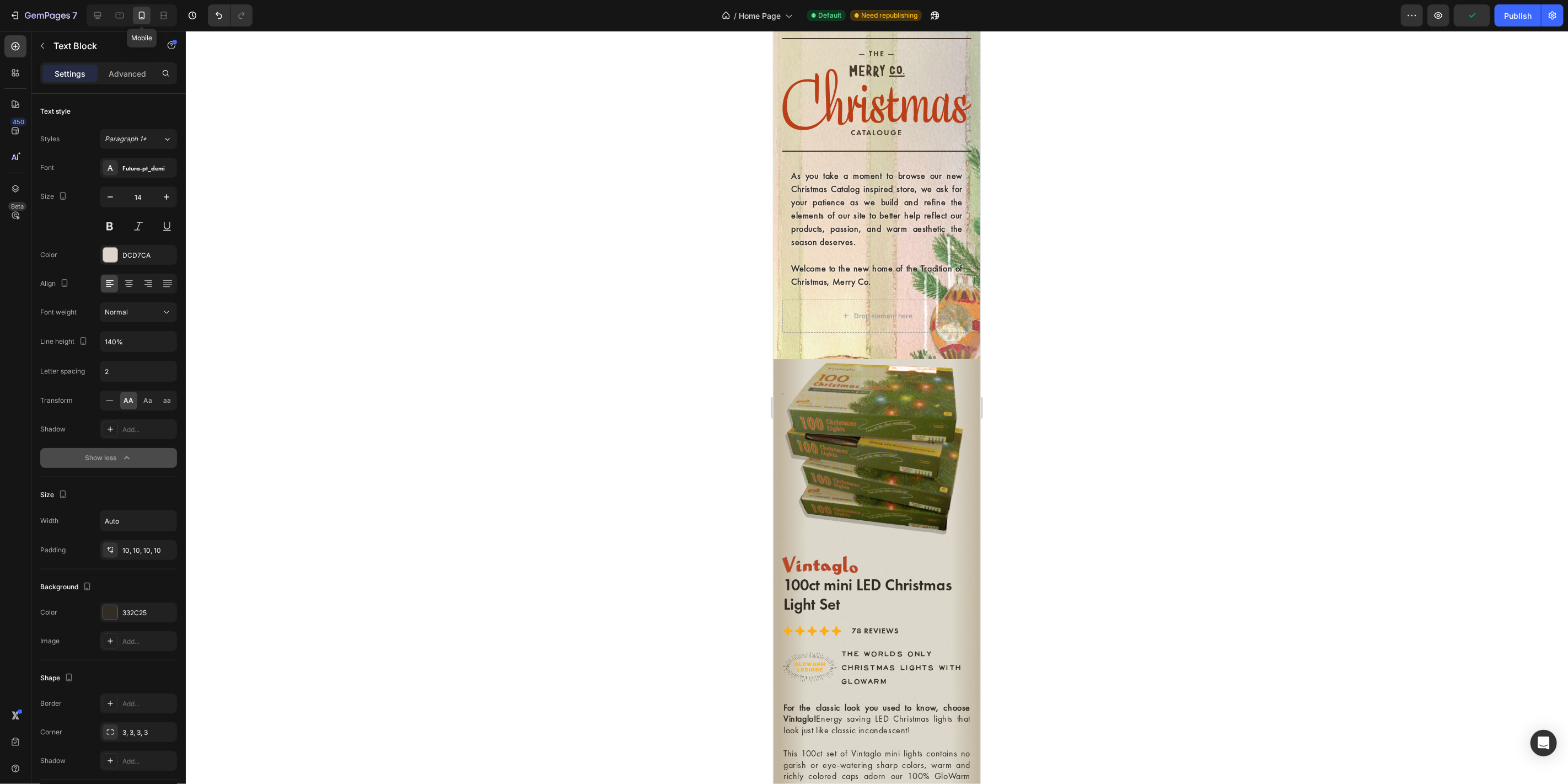
type input "12"
type input "130%"
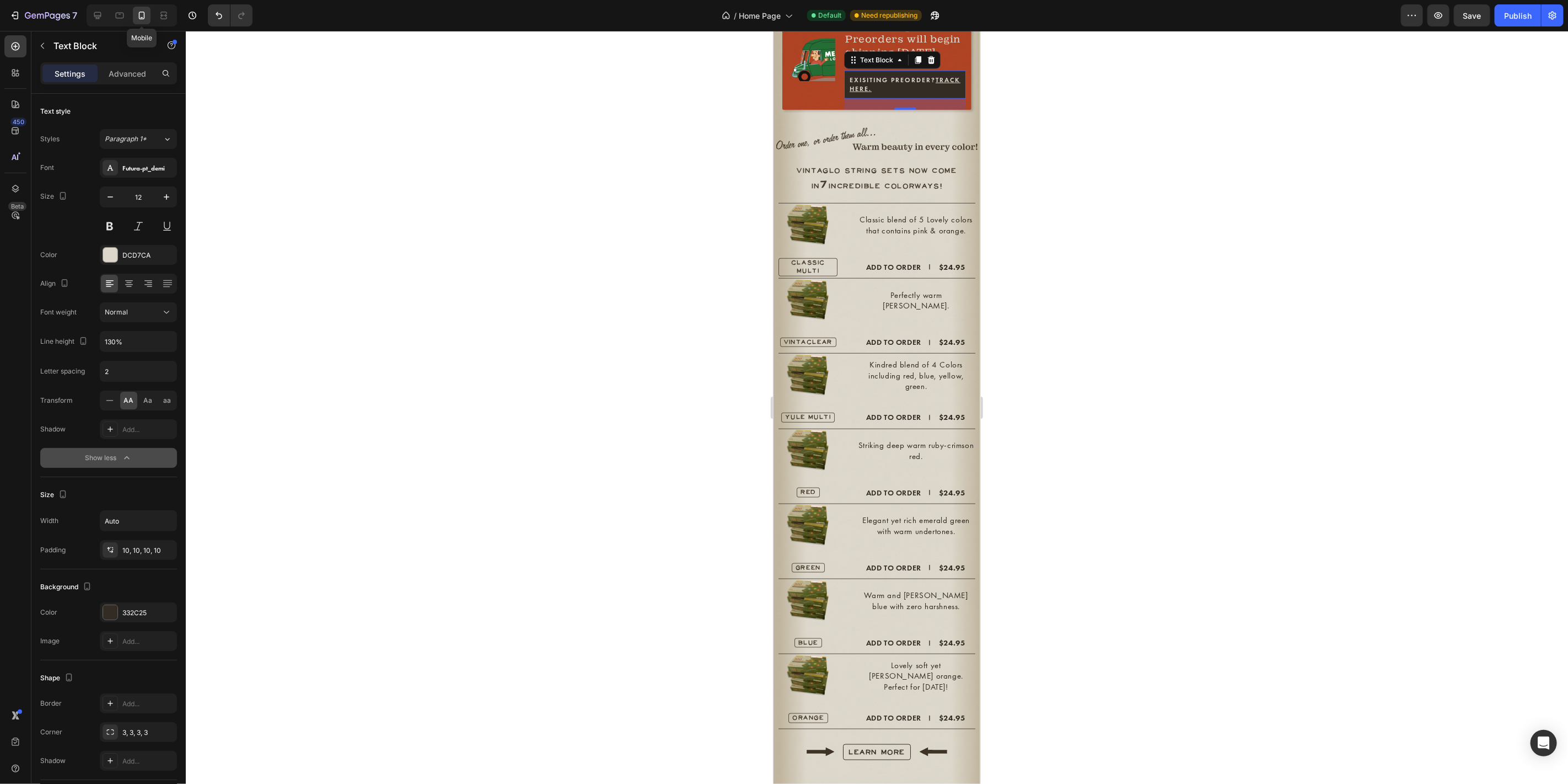
scroll to position [903, 0]
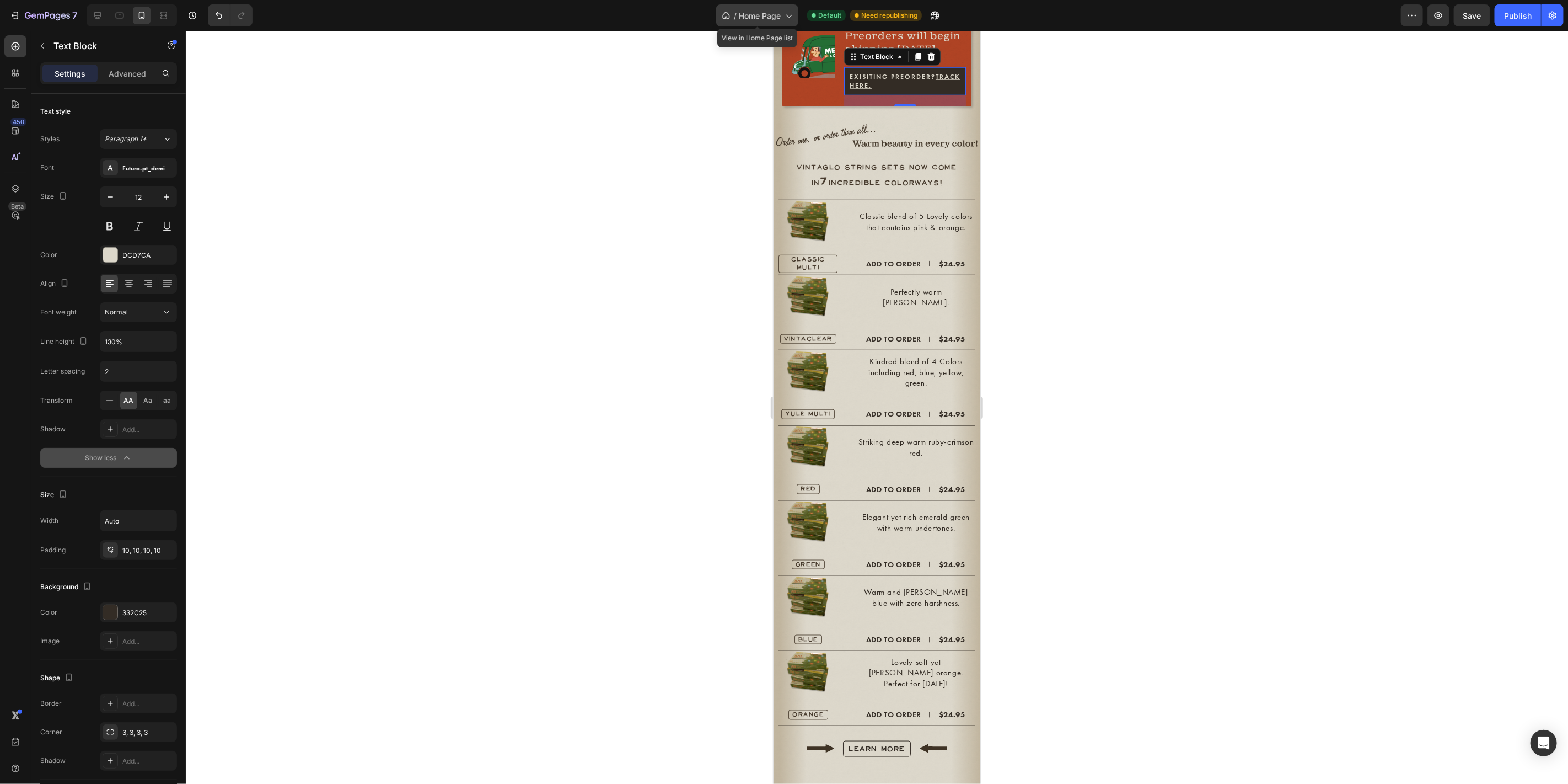
click at [760, 11] on span "Home Page" at bounding box center [759, 16] width 42 height 12
click at [1528, 16] on div "Publish" at bounding box center [1518, 16] width 27 height 12
click at [759, 16] on span "Home Page" at bounding box center [759, 16] width 42 height 12
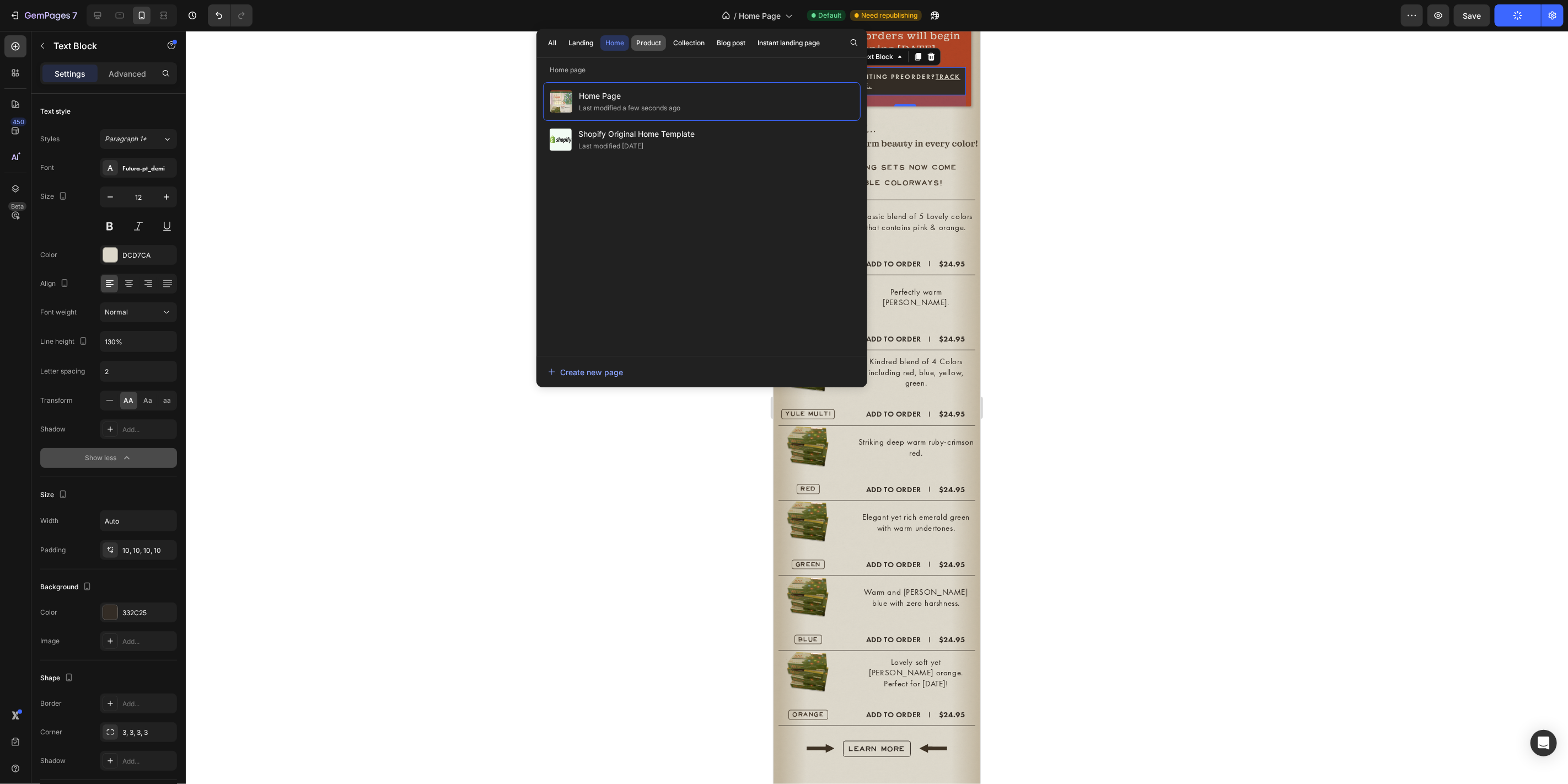
click at [653, 39] on div "Product" at bounding box center [648, 43] width 25 height 10
click at [645, 95] on span "100ct Mini Order Form" at bounding box center [653, 95] width 151 height 13
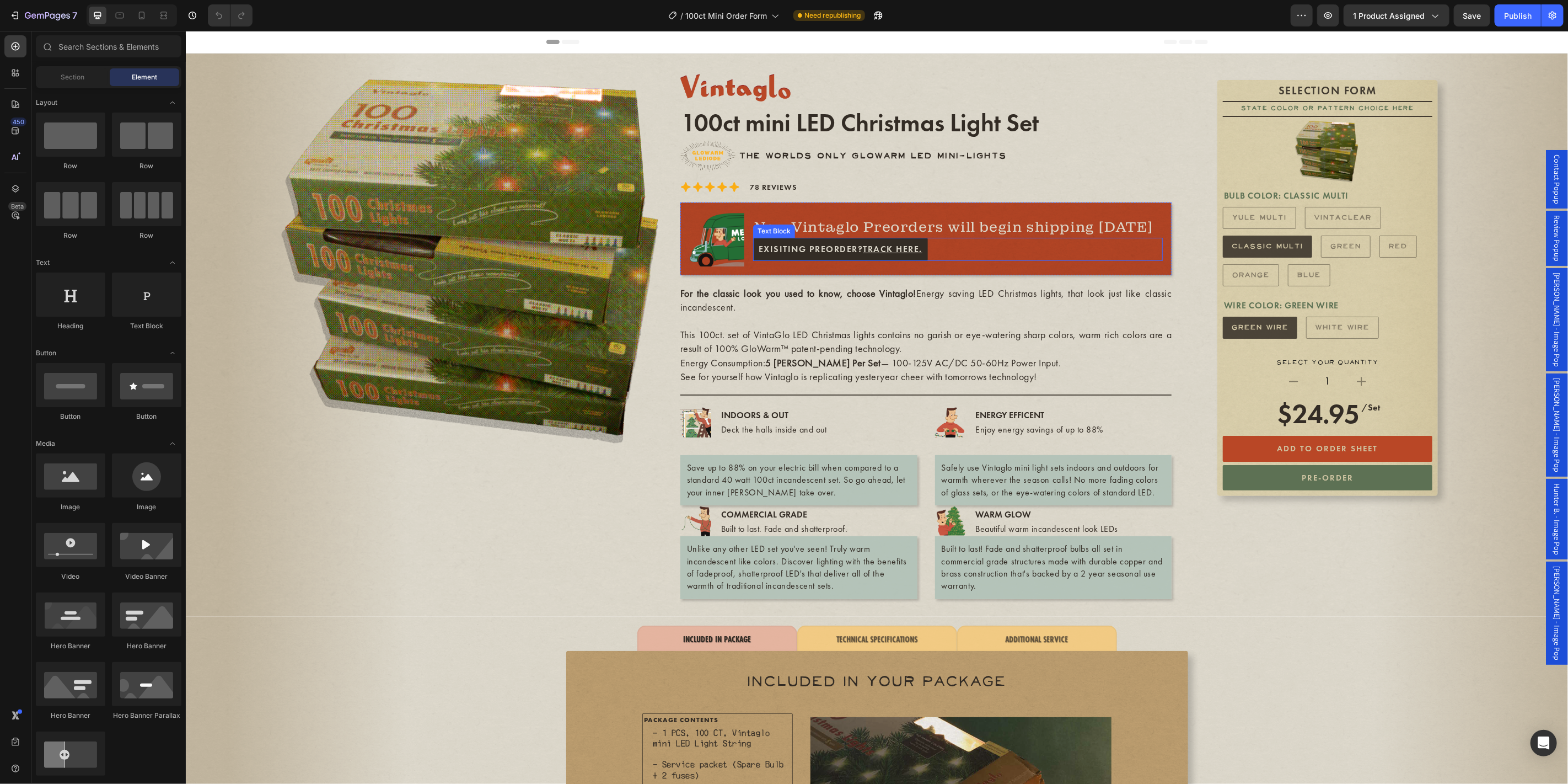
click at [799, 253] on p "Exisiting Preorder? Track Here." at bounding box center [840, 249] width 164 height 12
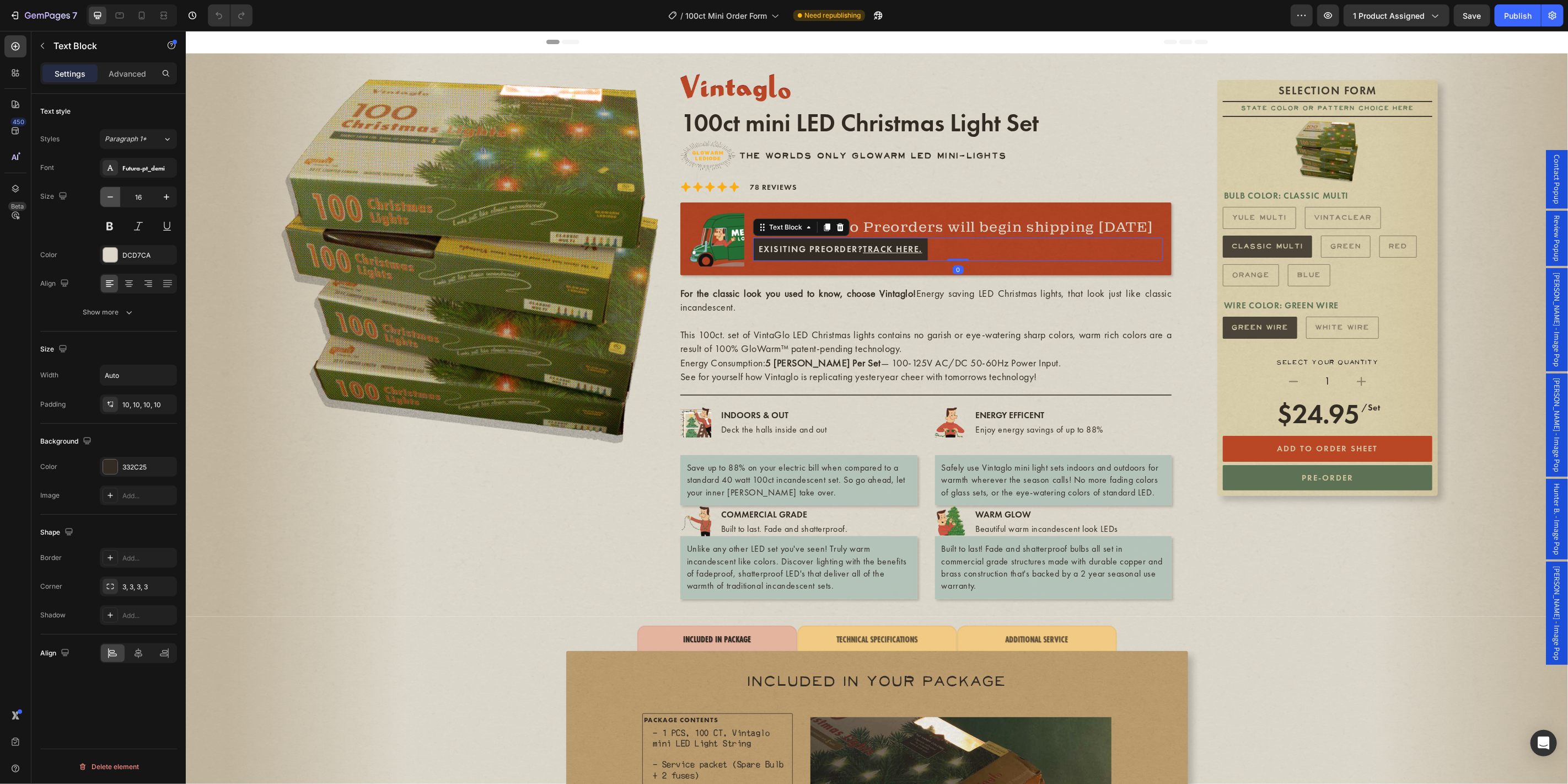
click at [106, 193] on icon "button" at bounding box center [110, 197] width 11 height 11
click at [142, 12] on icon at bounding box center [142, 16] width 11 height 11
type input "12"
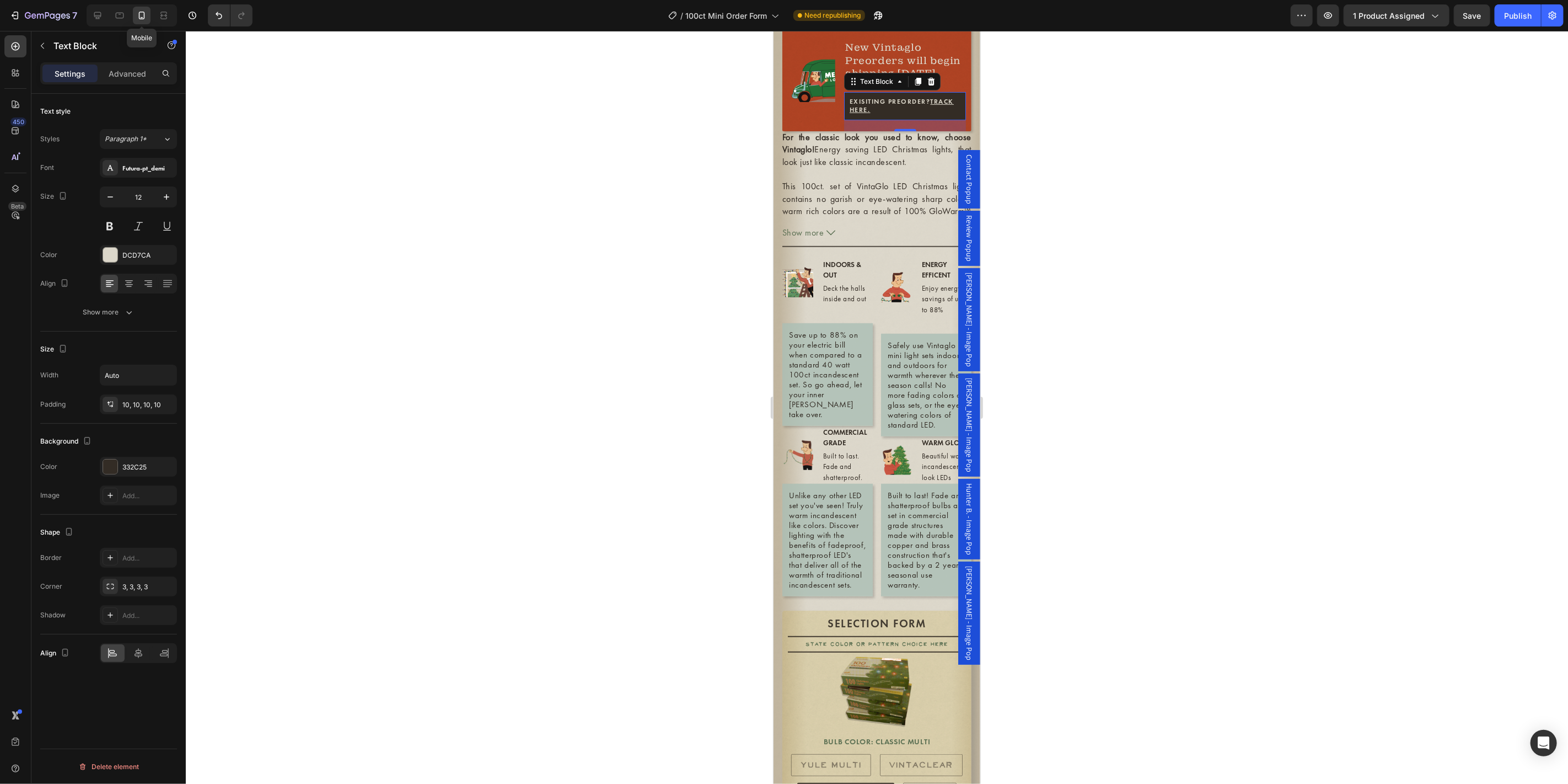
scroll to position [435, 0]
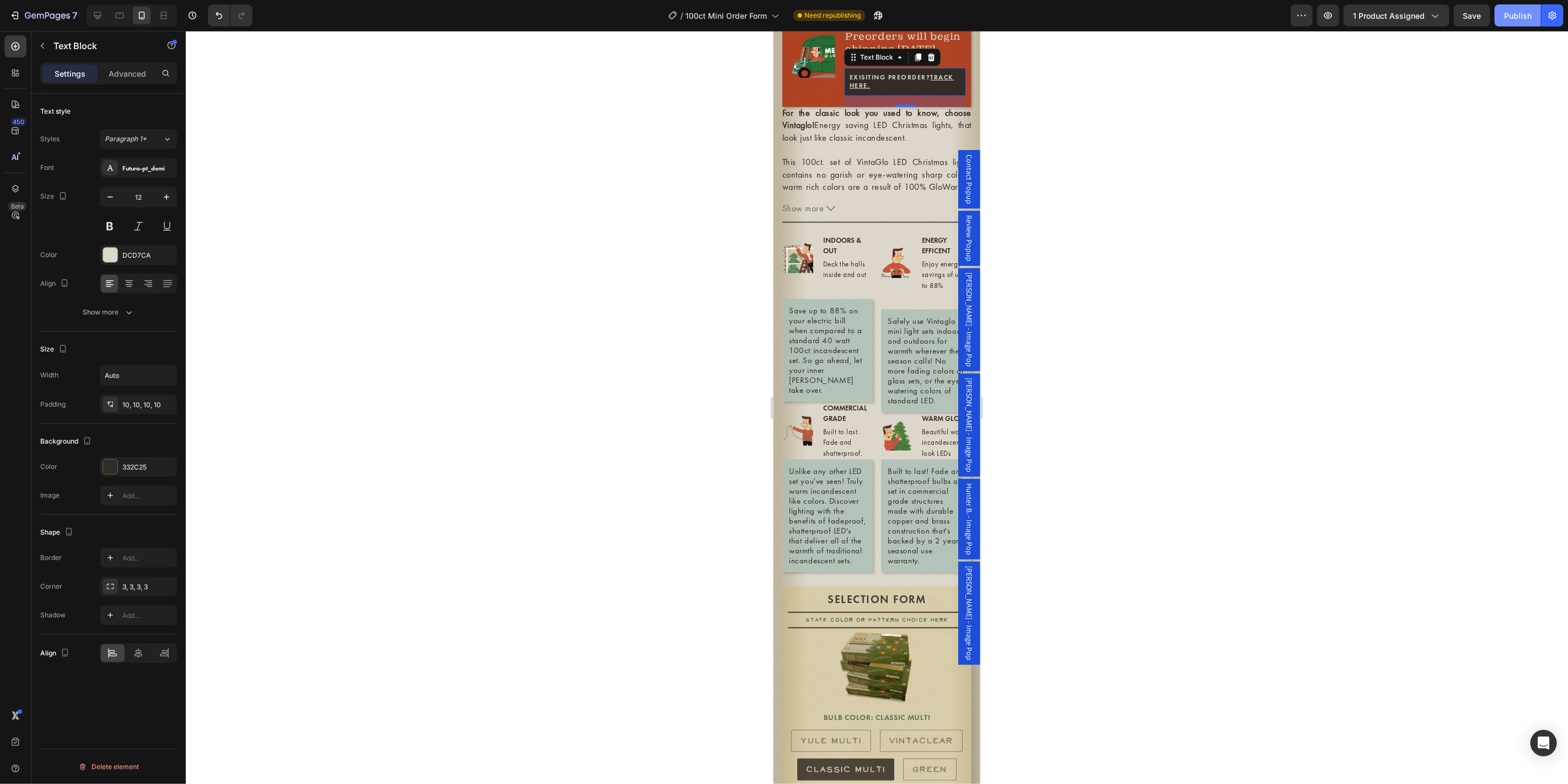
click at [1522, 17] on div "Publish" at bounding box center [1518, 16] width 27 height 12
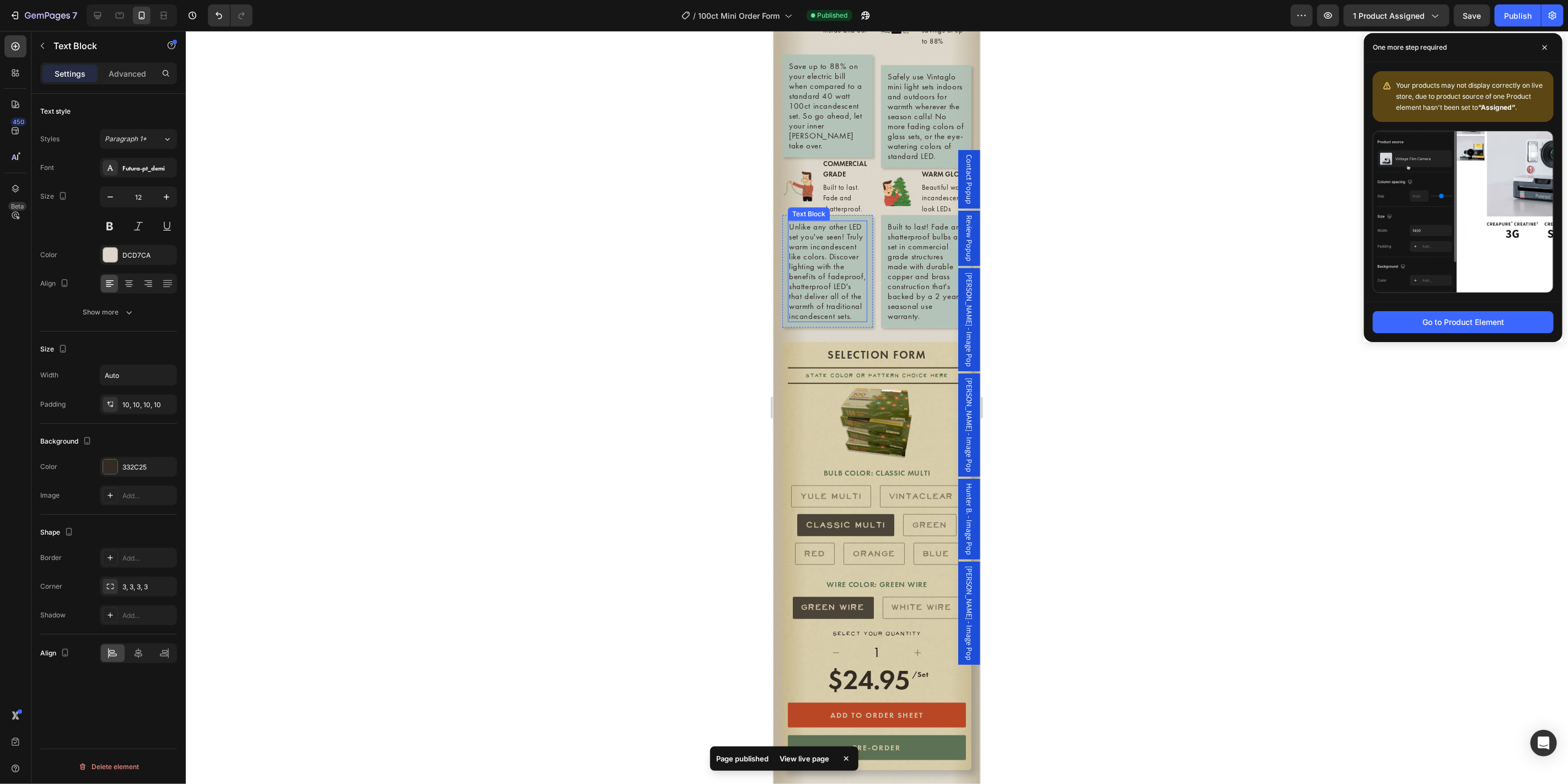
scroll to position [680, 0]
click at [718, 15] on span "100ct Mini Order Form" at bounding box center [739, 16] width 82 height 12
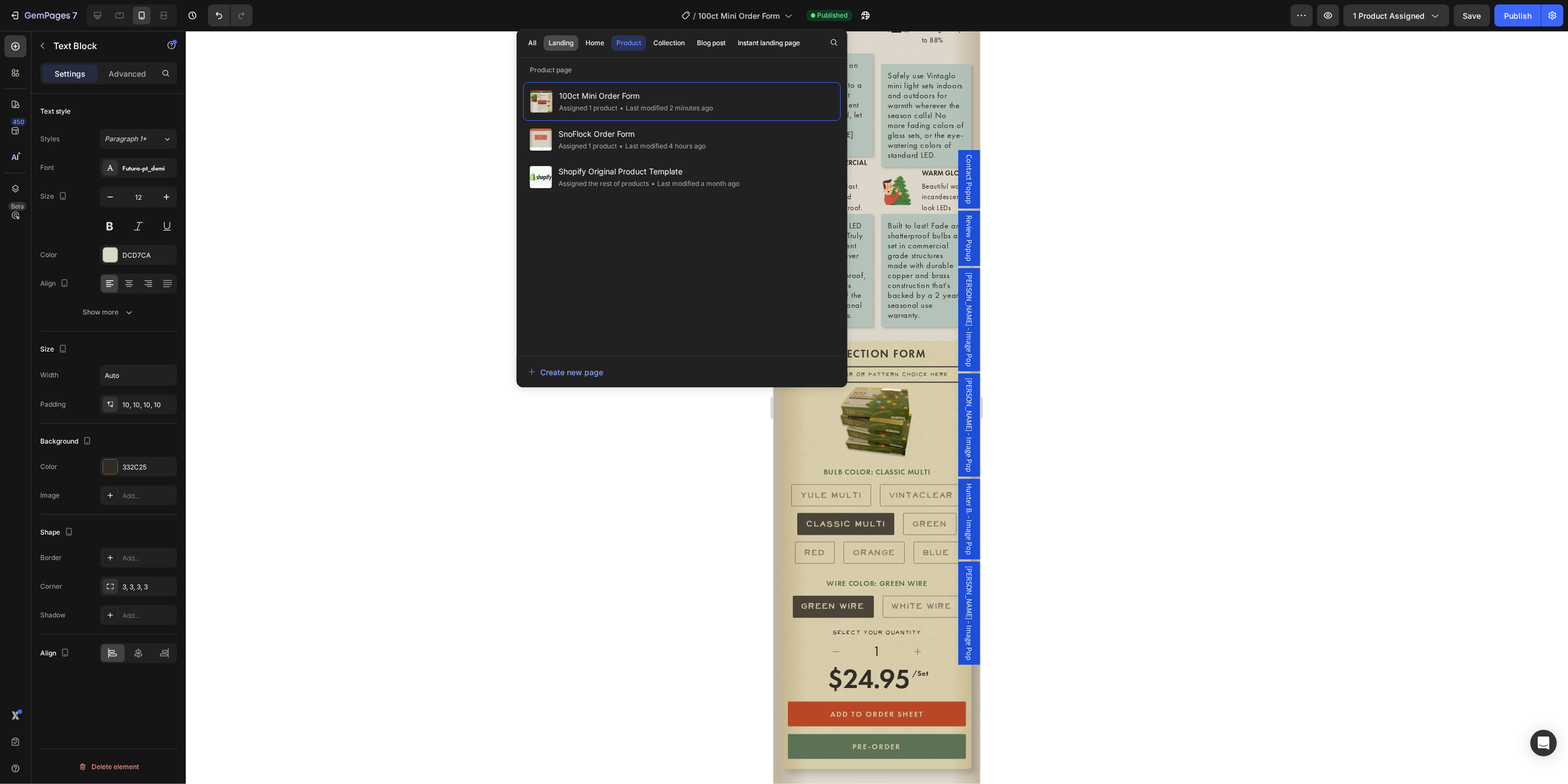
click at [558, 41] on div "Landing" at bounding box center [561, 43] width 25 height 10
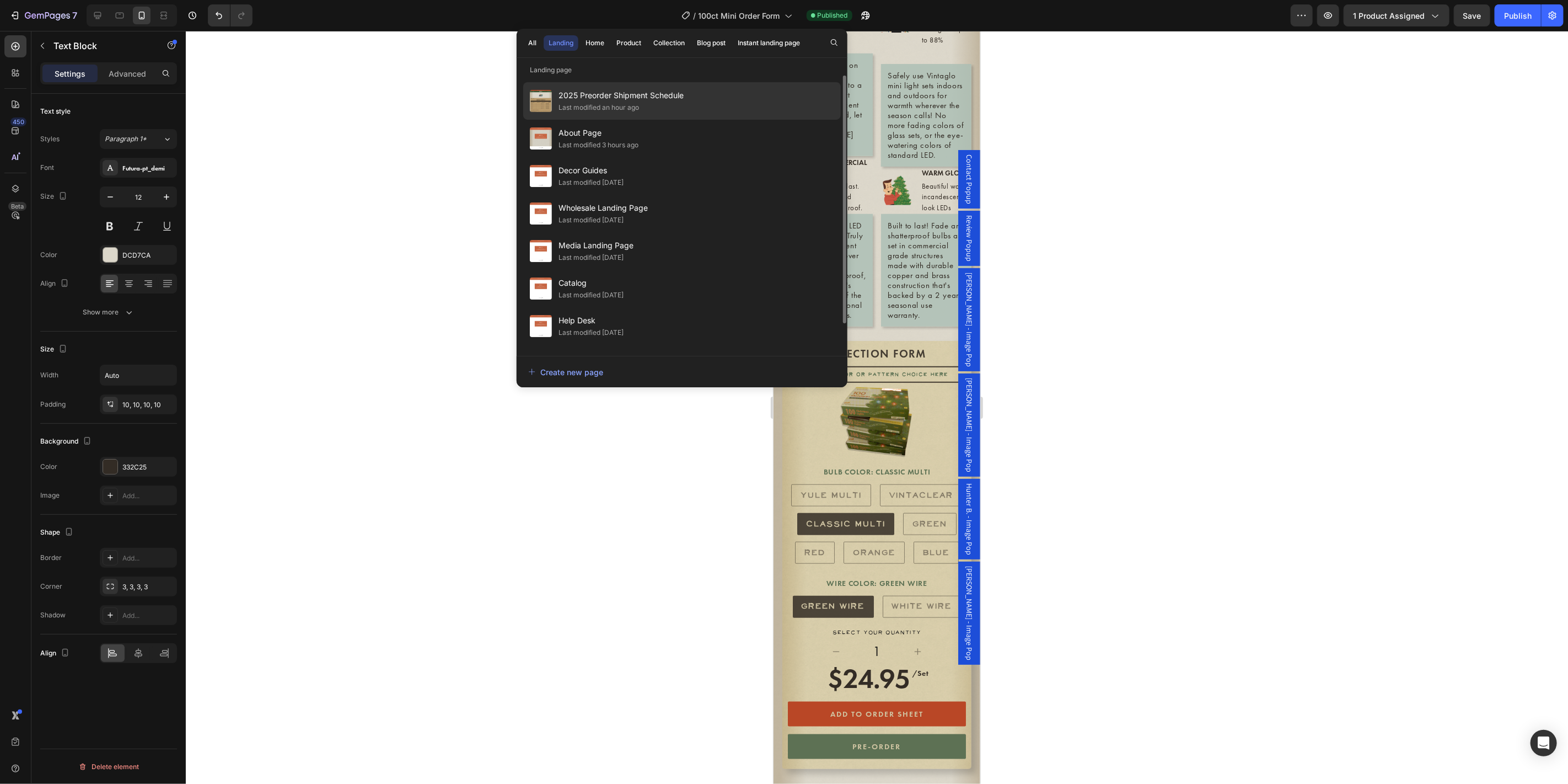
click at [619, 108] on div "Last modified an hour ago" at bounding box center [599, 107] width 81 height 11
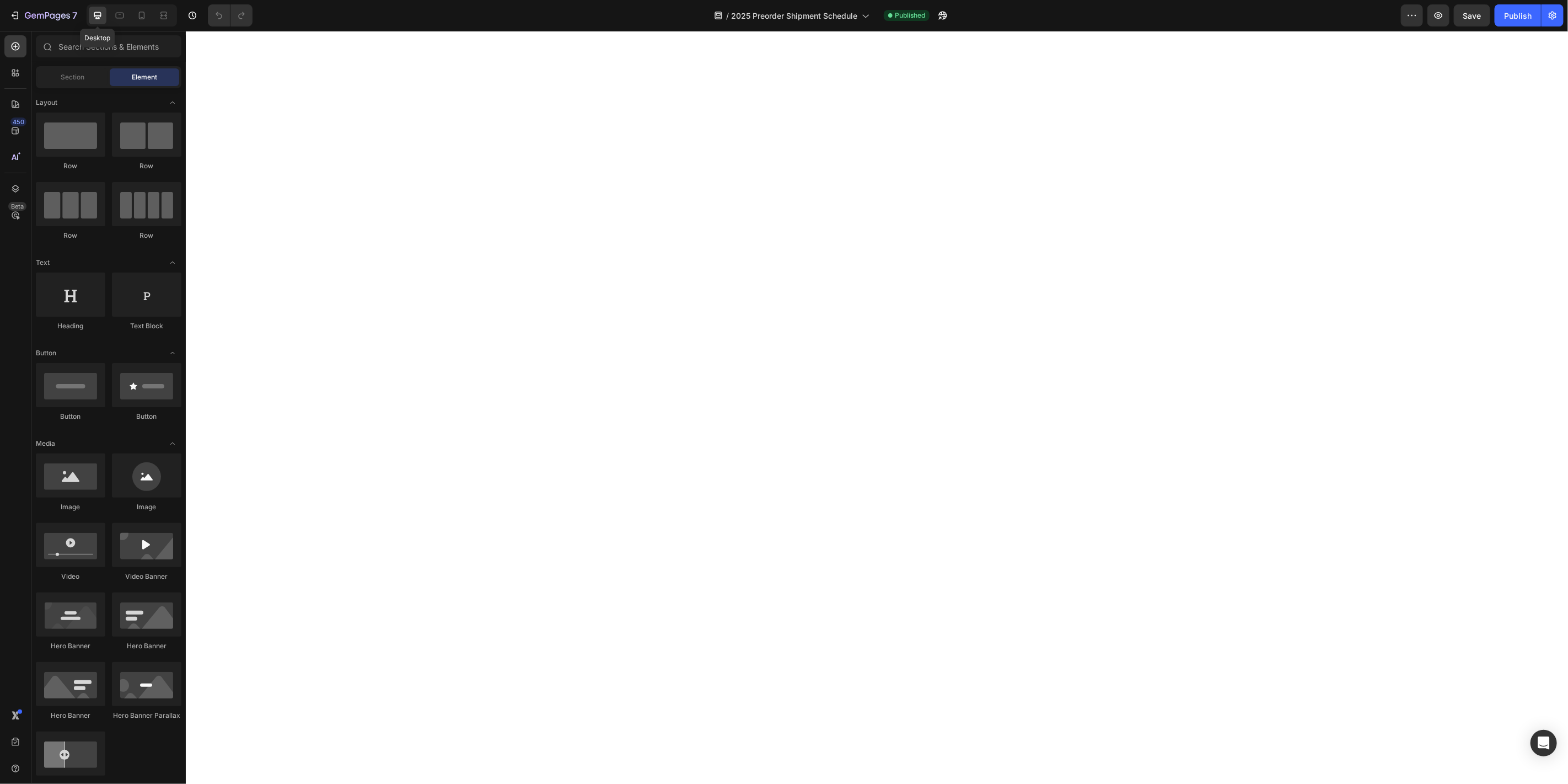
click at [100, 17] on icon at bounding box center [98, 16] width 11 height 11
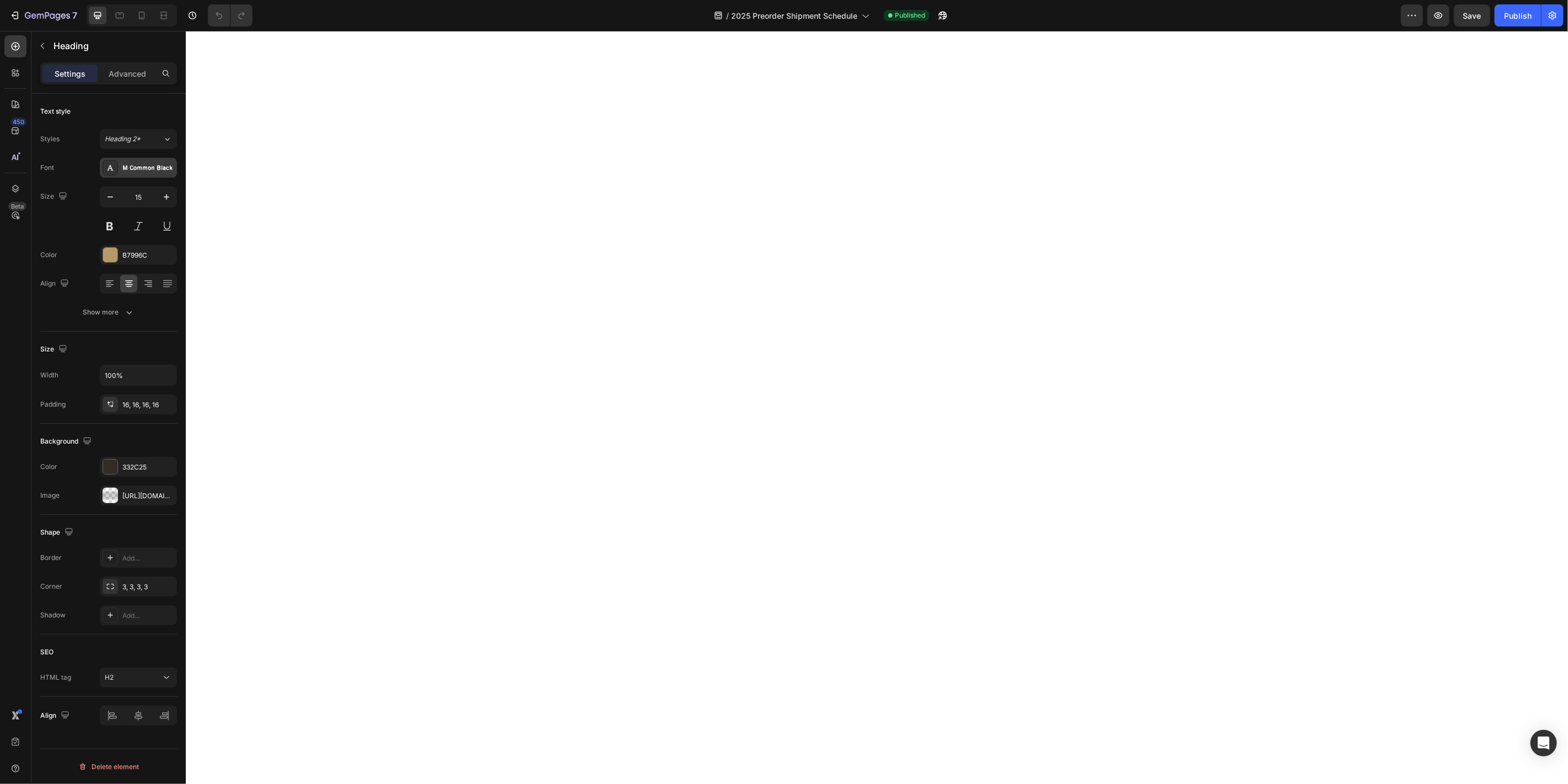
click at [145, 169] on div "M Common Black" at bounding box center [148, 168] width 52 height 10
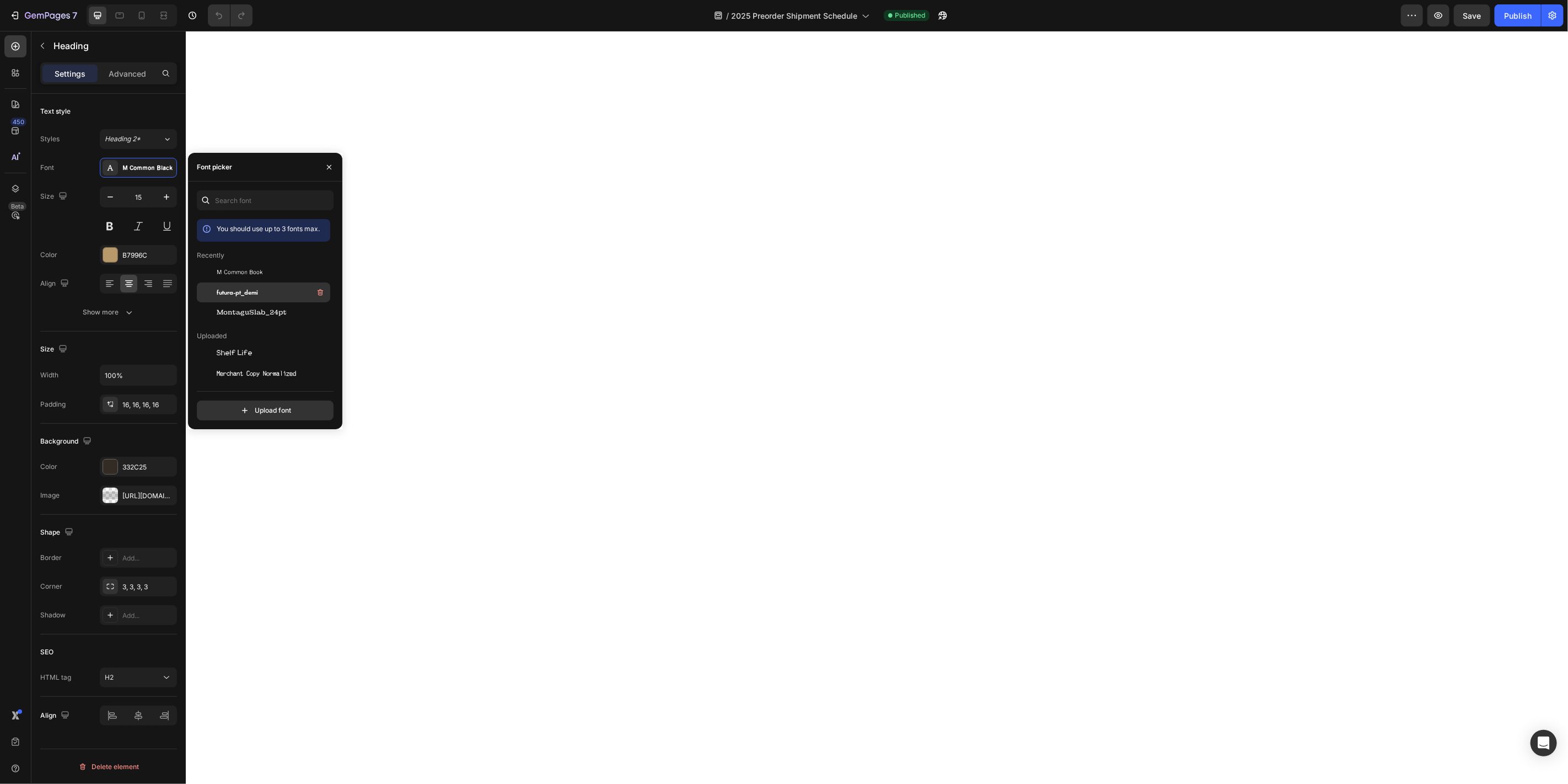
click at [229, 285] on div "futura-pt_demi" at bounding box center [263, 292] width 133 height 20
click at [111, 307] on div "Show more" at bounding box center [109, 312] width 51 height 11
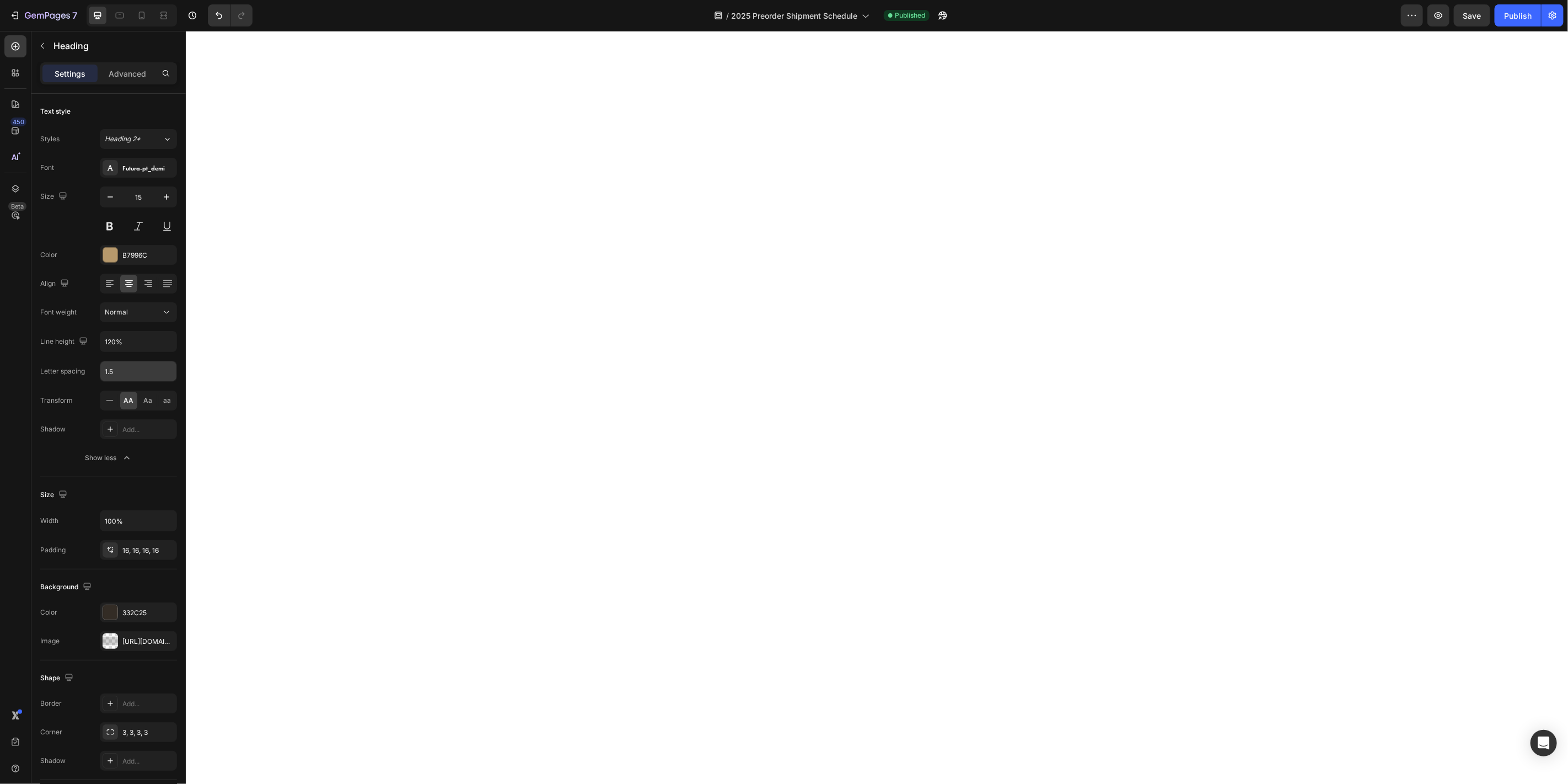
click at [118, 372] on input "1.5" at bounding box center [138, 371] width 76 height 20
type input "2"
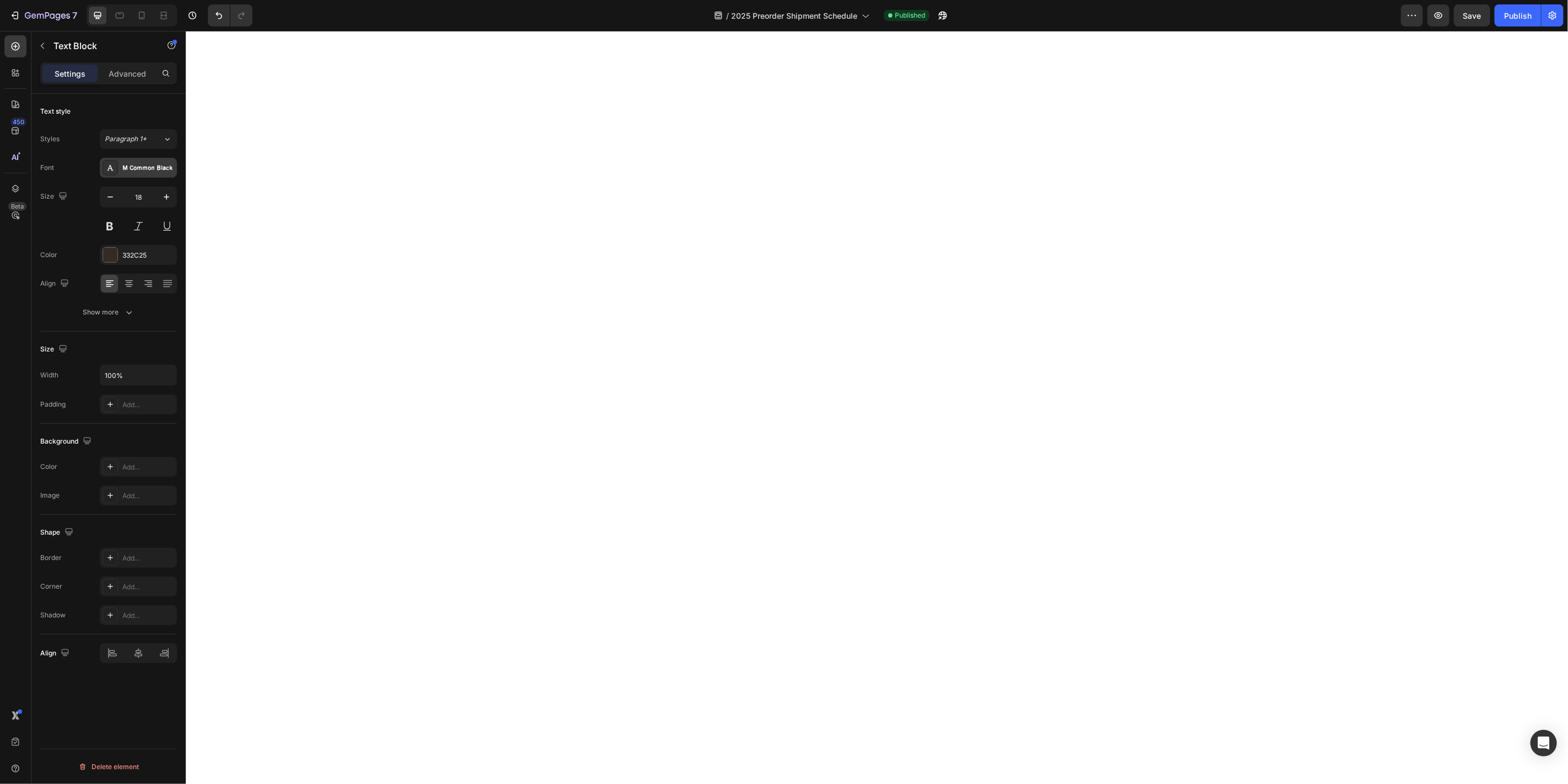
click at [151, 167] on div "M Common Black" at bounding box center [148, 168] width 52 height 10
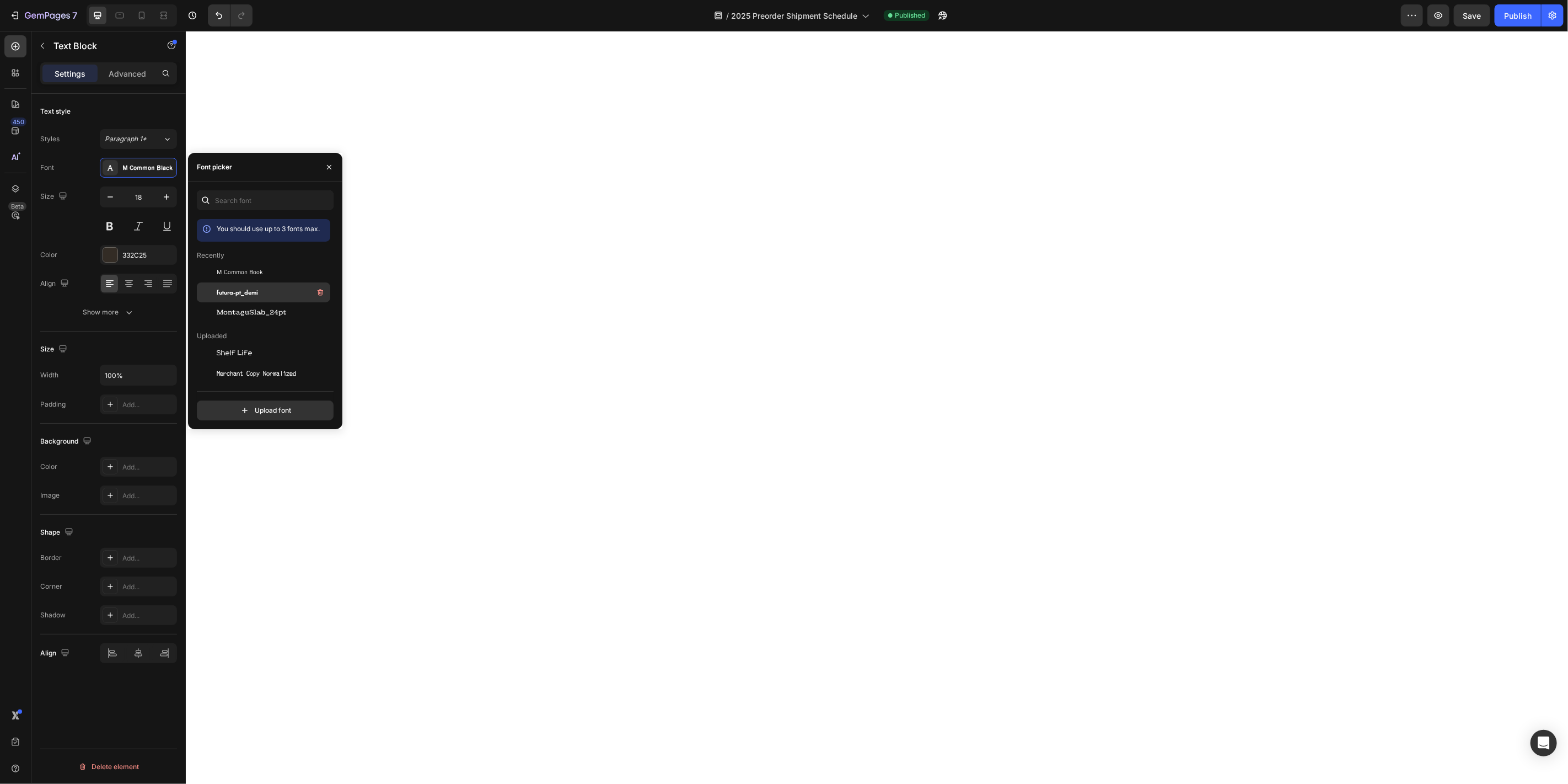
click at [226, 288] on span "futura-pt_demi" at bounding box center [237, 292] width 42 height 10
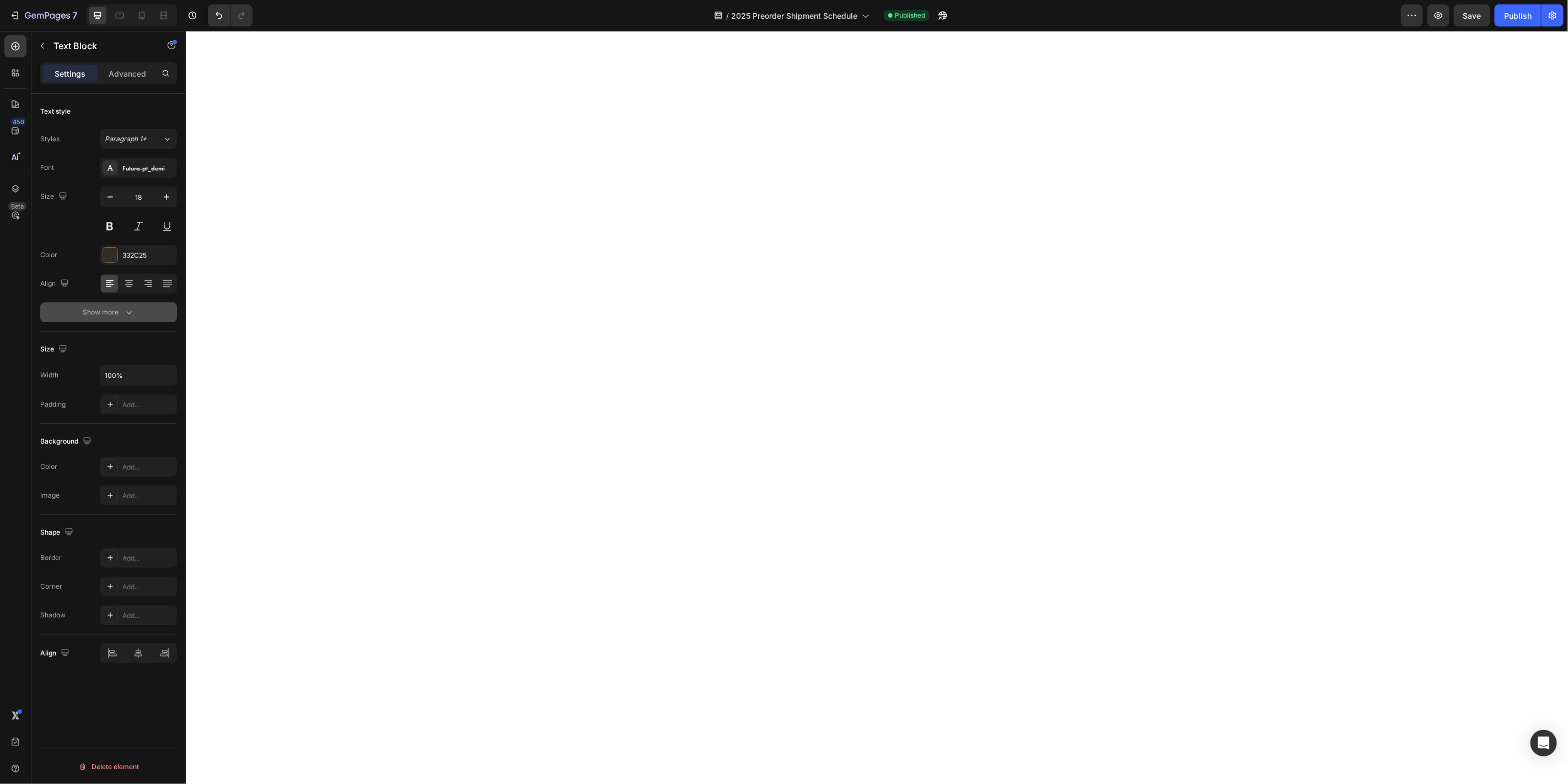
click at [127, 309] on icon "button" at bounding box center [129, 312] width 11 height 11
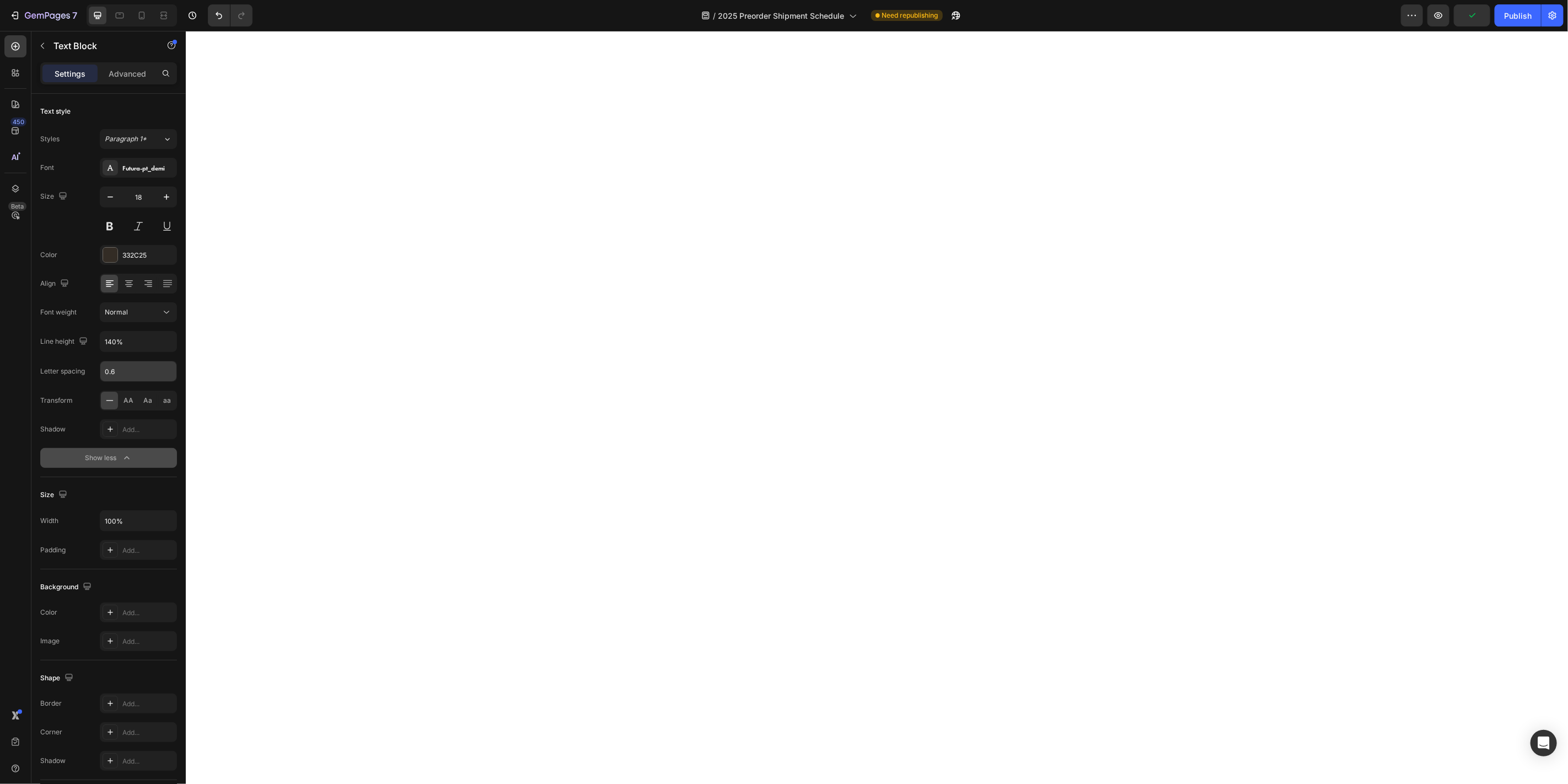
click at [126, 369] on input "0.6" at bounding box center [138, 371] width 76 height 20
type input "2"
type input "1"
type input "0.6"
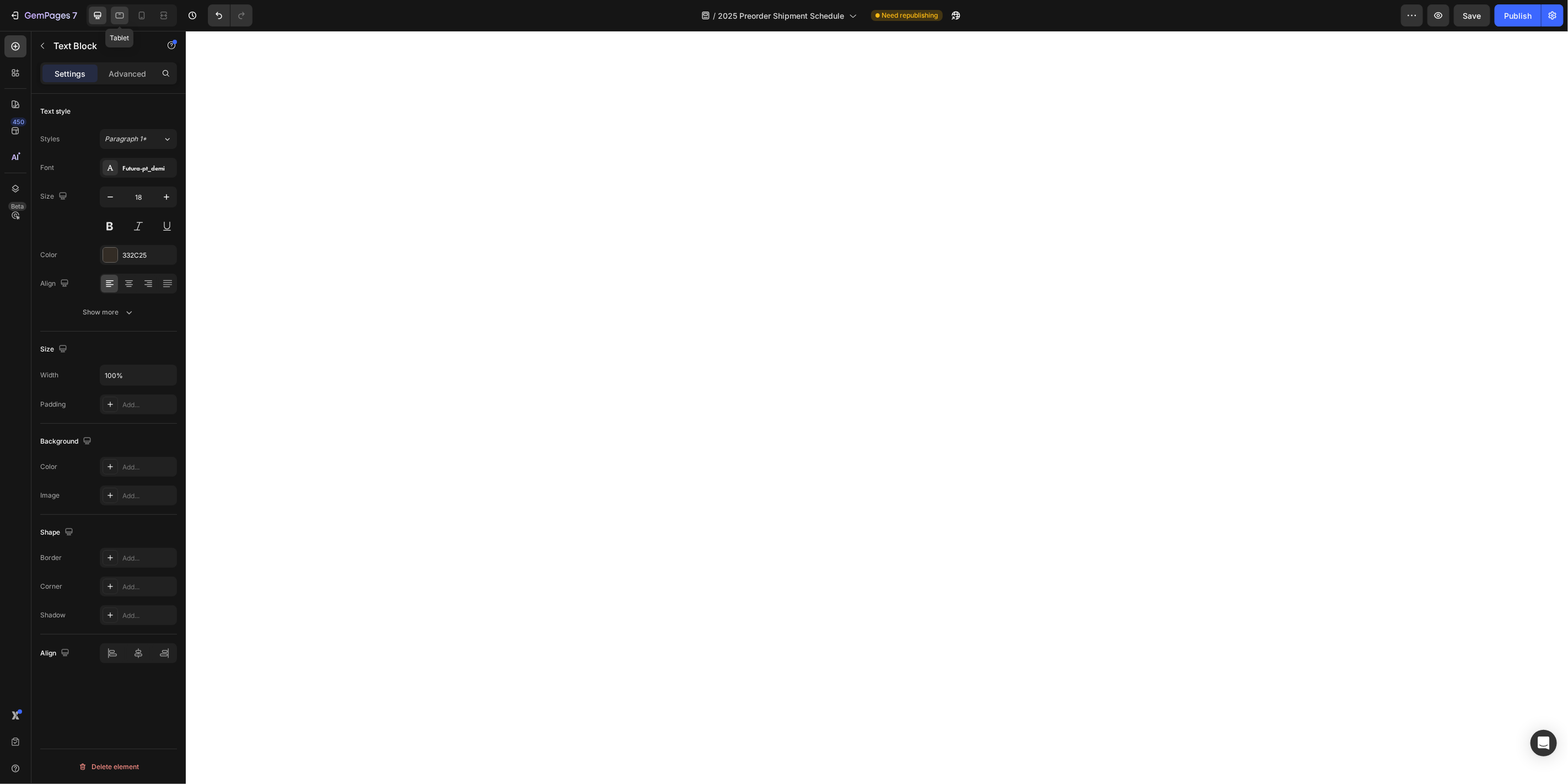
click at [124, 10] on icon at bounding box center [119, 16] width 11 height 11
click at [139, 18] on icon at bounding box center [142, 16] width 11 height 11
click at [173, 193] on button "button" at bounding box center [166, 197] width 20 height 20
click at [85, 10] on div at bounding box center [129, 15] width 95 height 22
click at [93, 12] on icon at bounding box center [98, 16] width 11 height 11
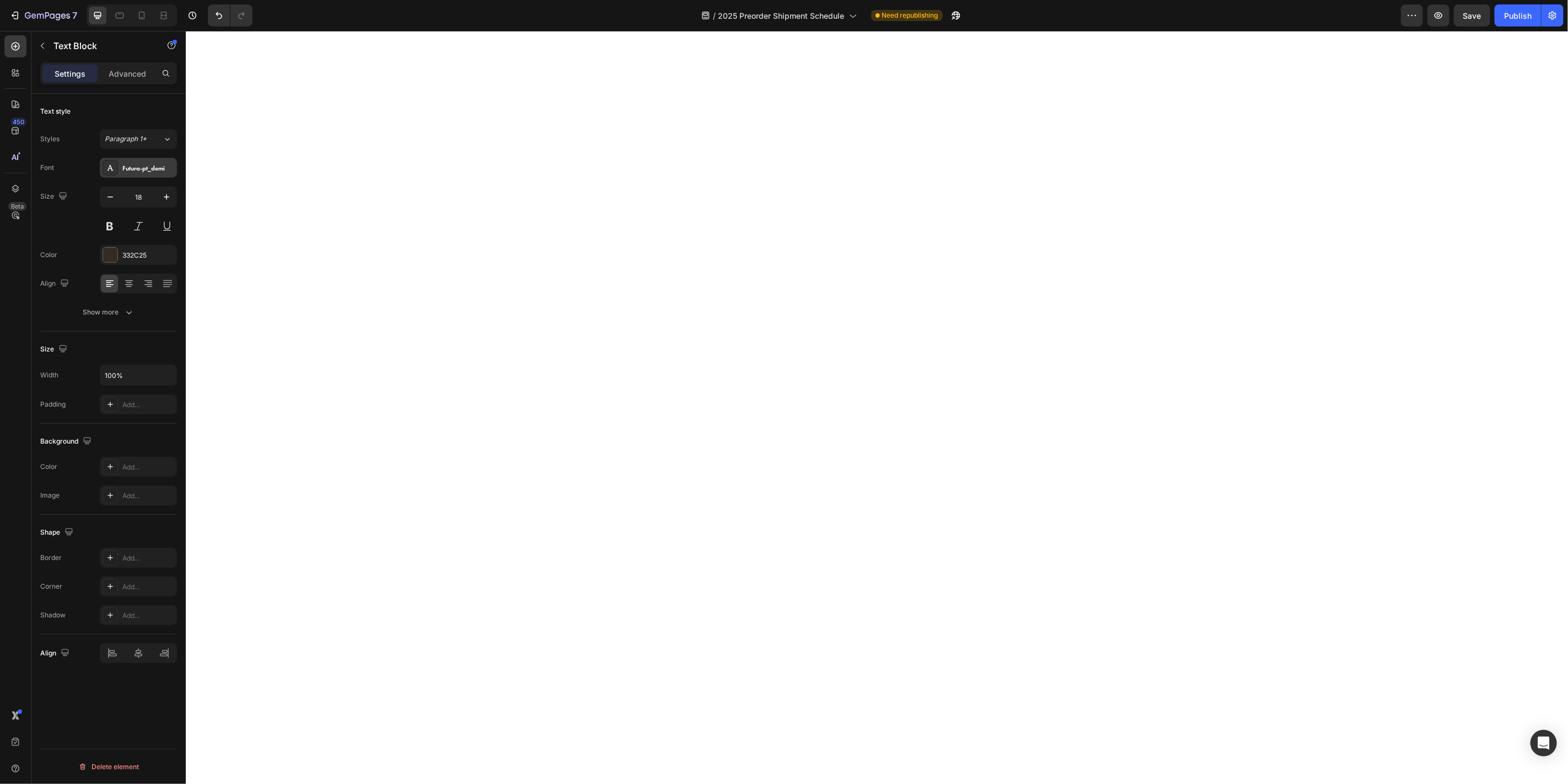
click at [156, 171] on div "Futura-pt_demi" at bounding box center [148, 168] width 52 height 10
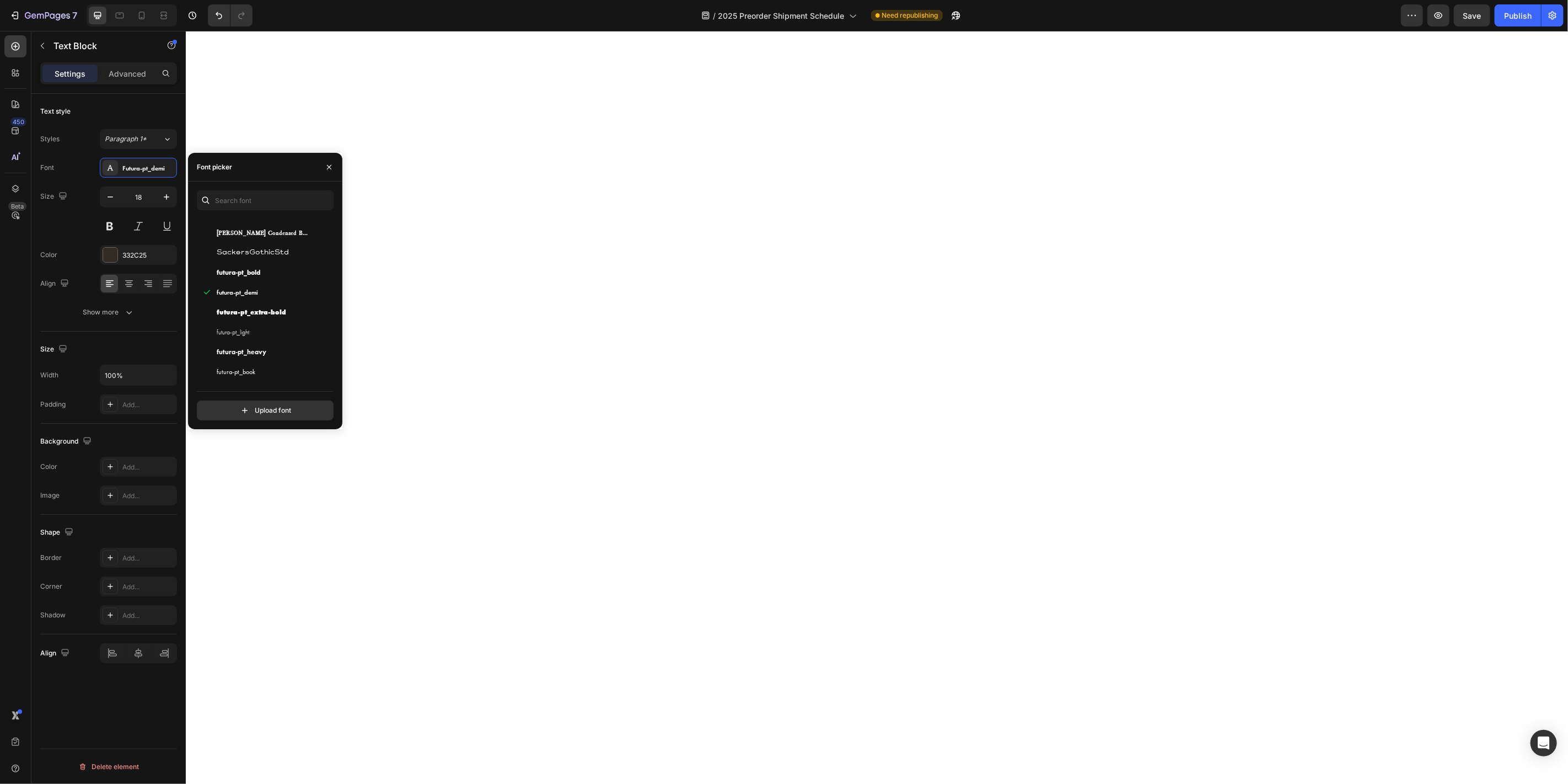
scroll to position [490, 0]
click at [266, 352] on div "futura-pt_book" at bounding box center [272, 357] width 111 height 13
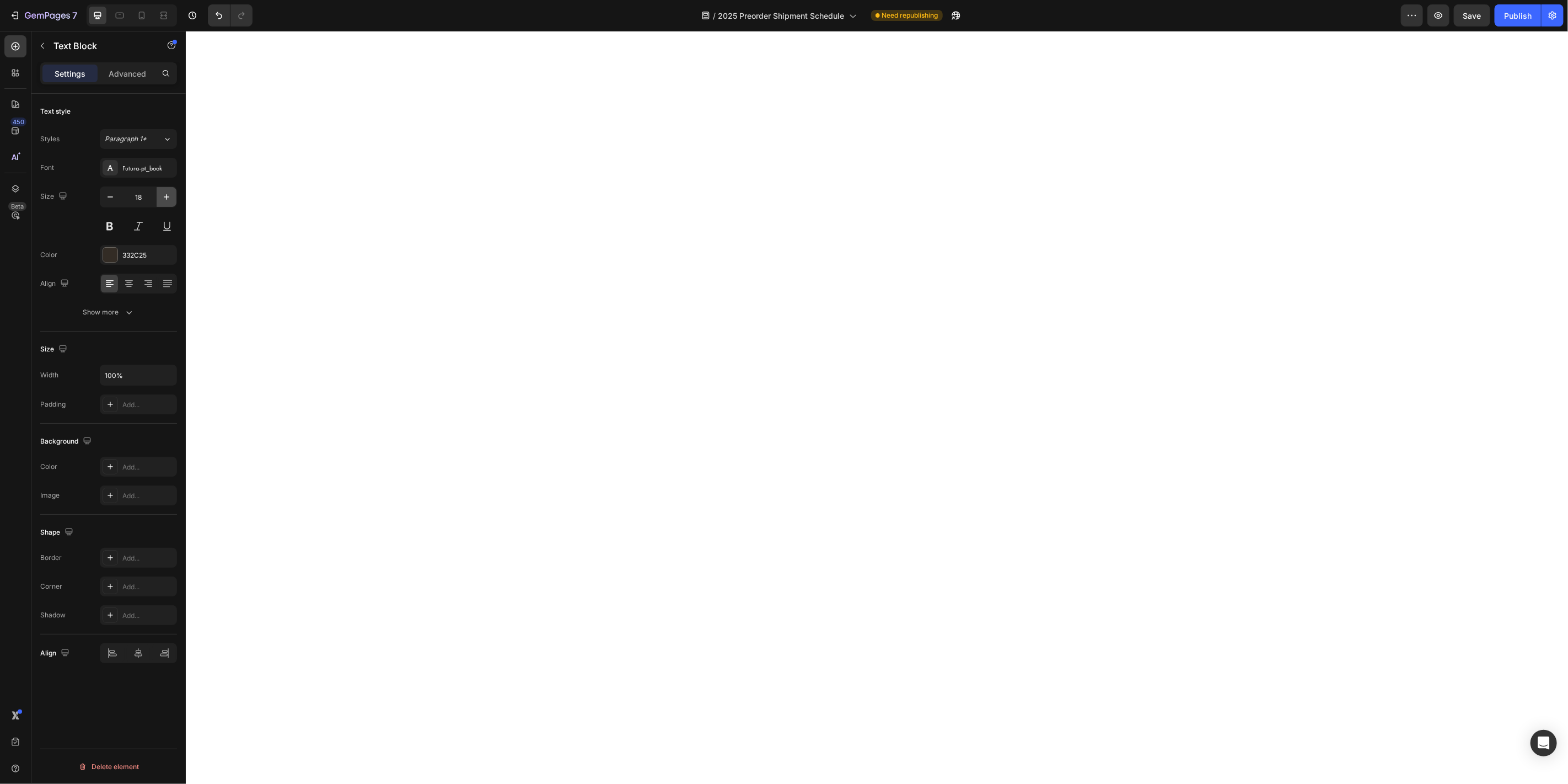
click at [159, 194] on button "button" at bounding box center [166, 197] width 20 height 20
type input "19"
click at [1515, 10] on button "Publish" at bounding box center [1518, 15] width 46 height 22
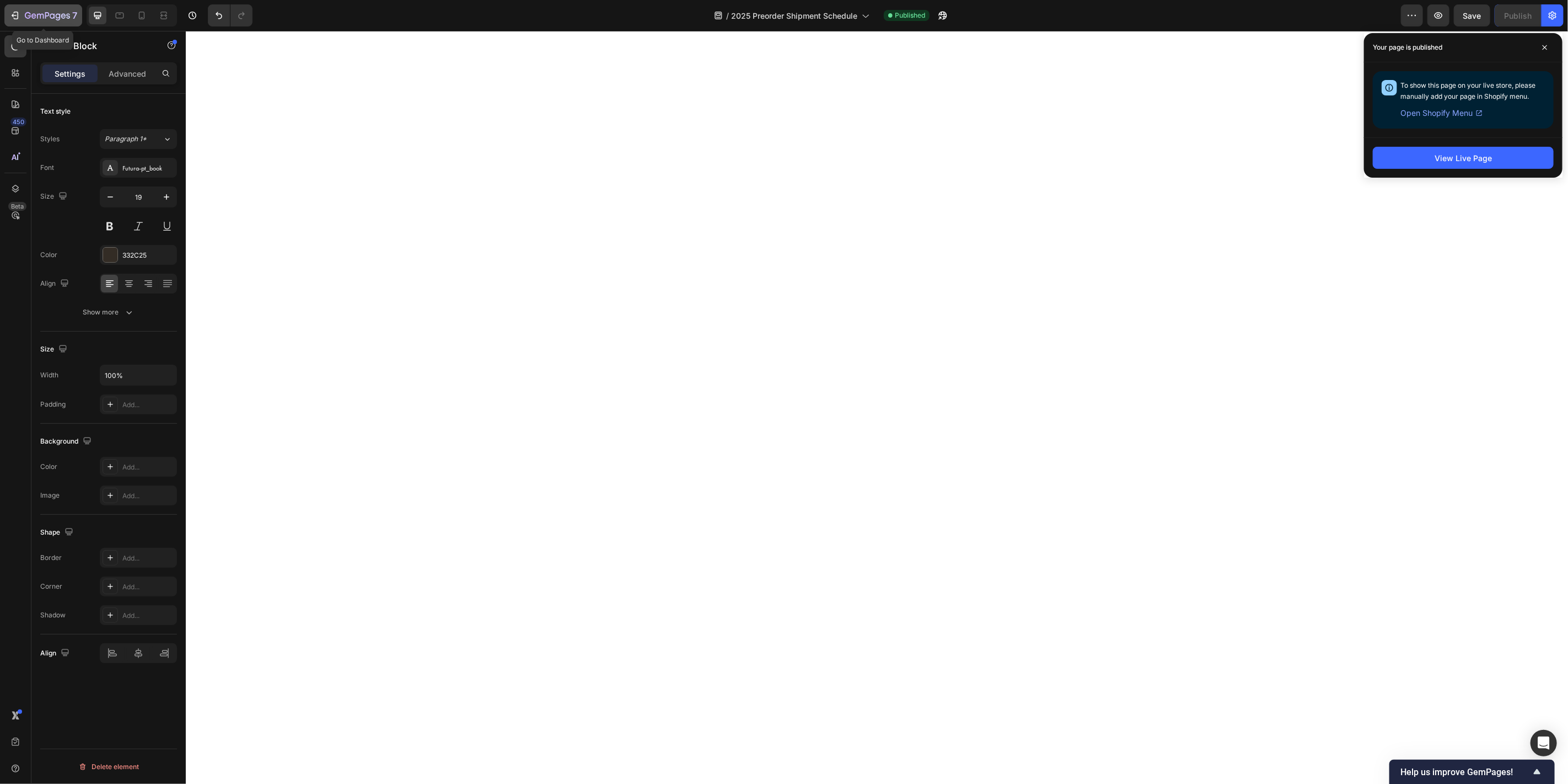
click at [31, 7] on button "7" at bounding box center [43, 15] width 78 height 22
